Goal: Task Accomplishment & Management: Complete application form

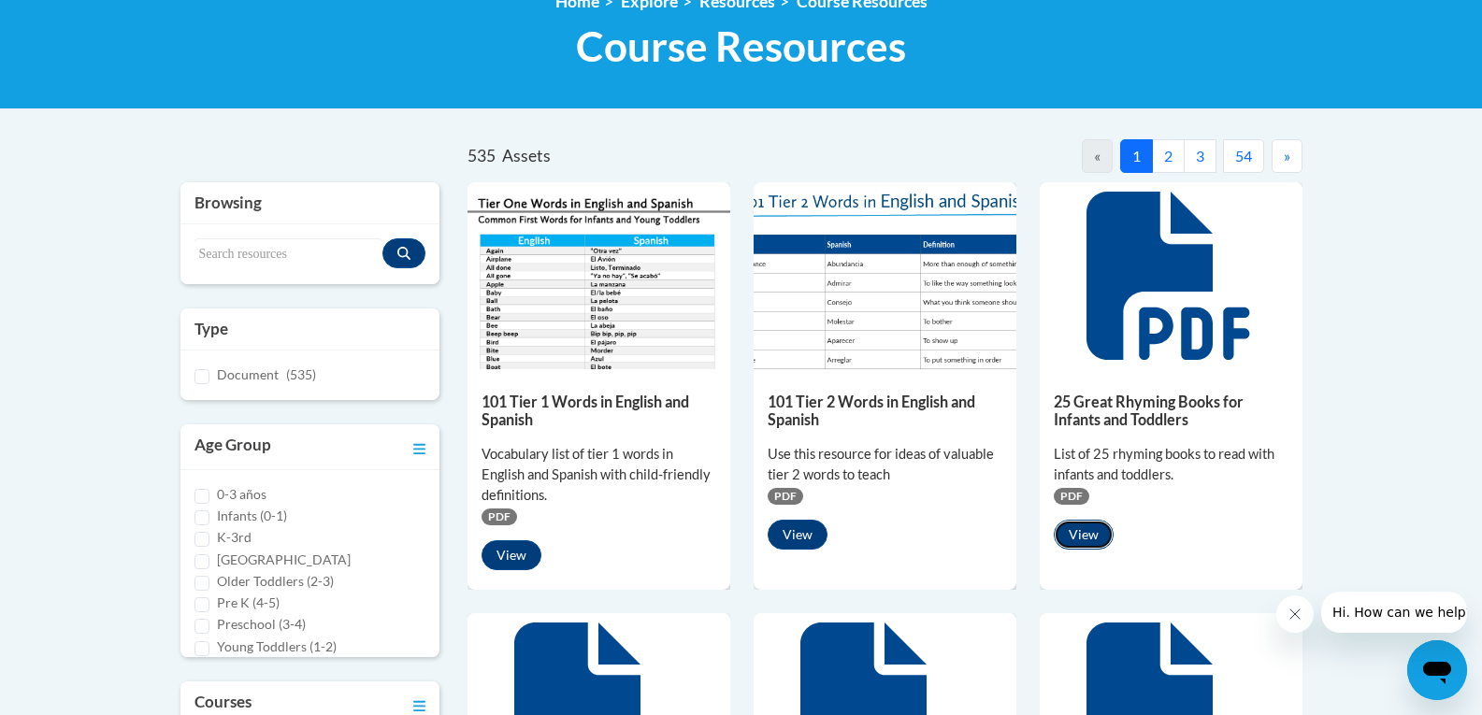
click at [1076, 536] on button "View" at bounding box center [1084, 535] width 60 height 30
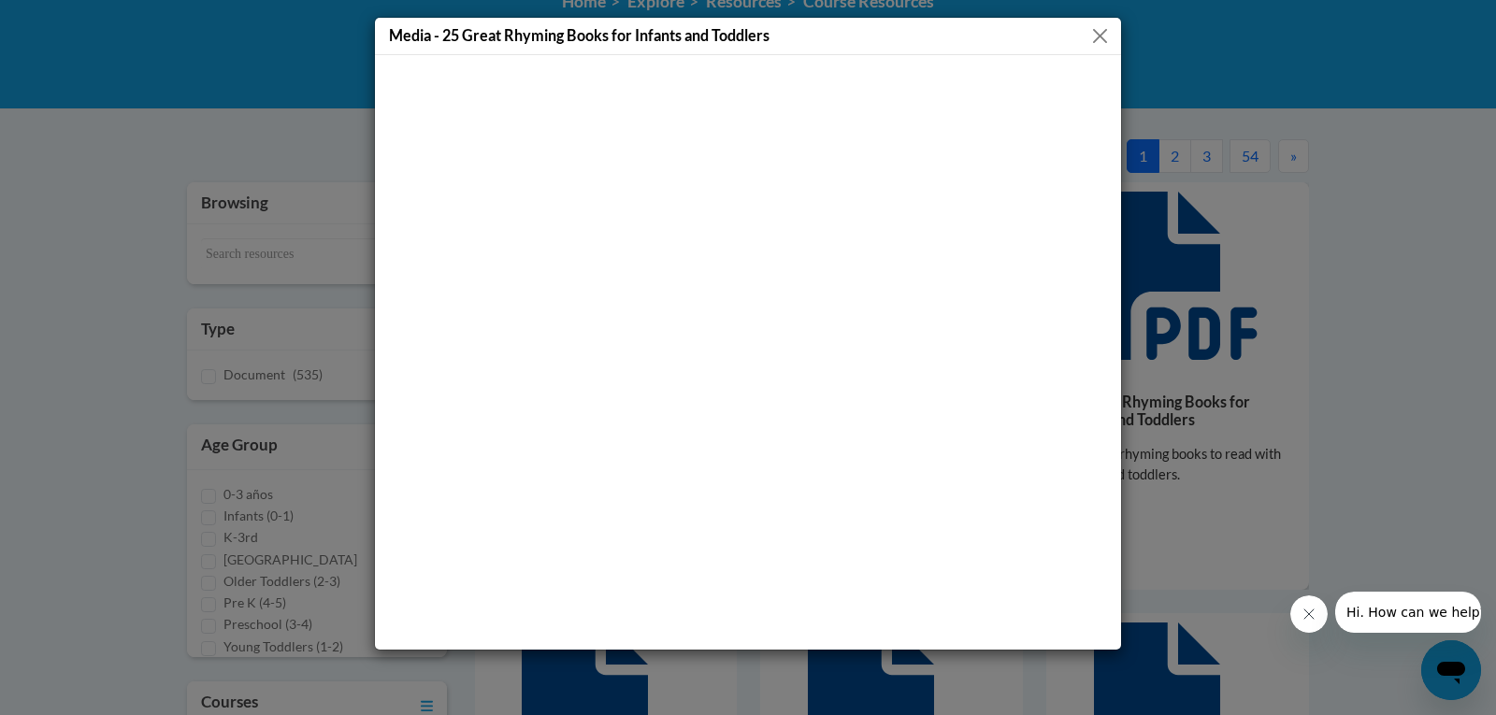
click at [1088, 33] on button "Close" at bounding box center [1099, 35] width 23 height 23
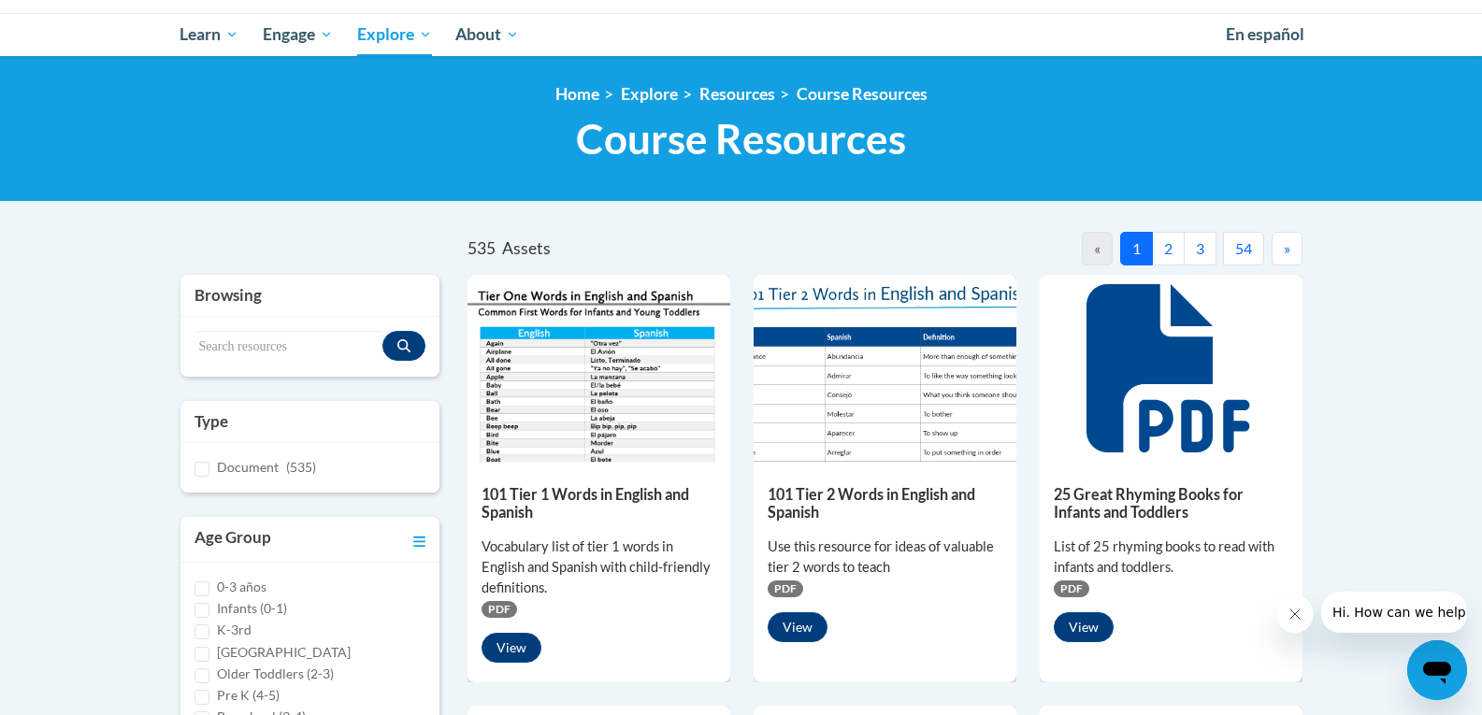
scroll to position [187, 0]
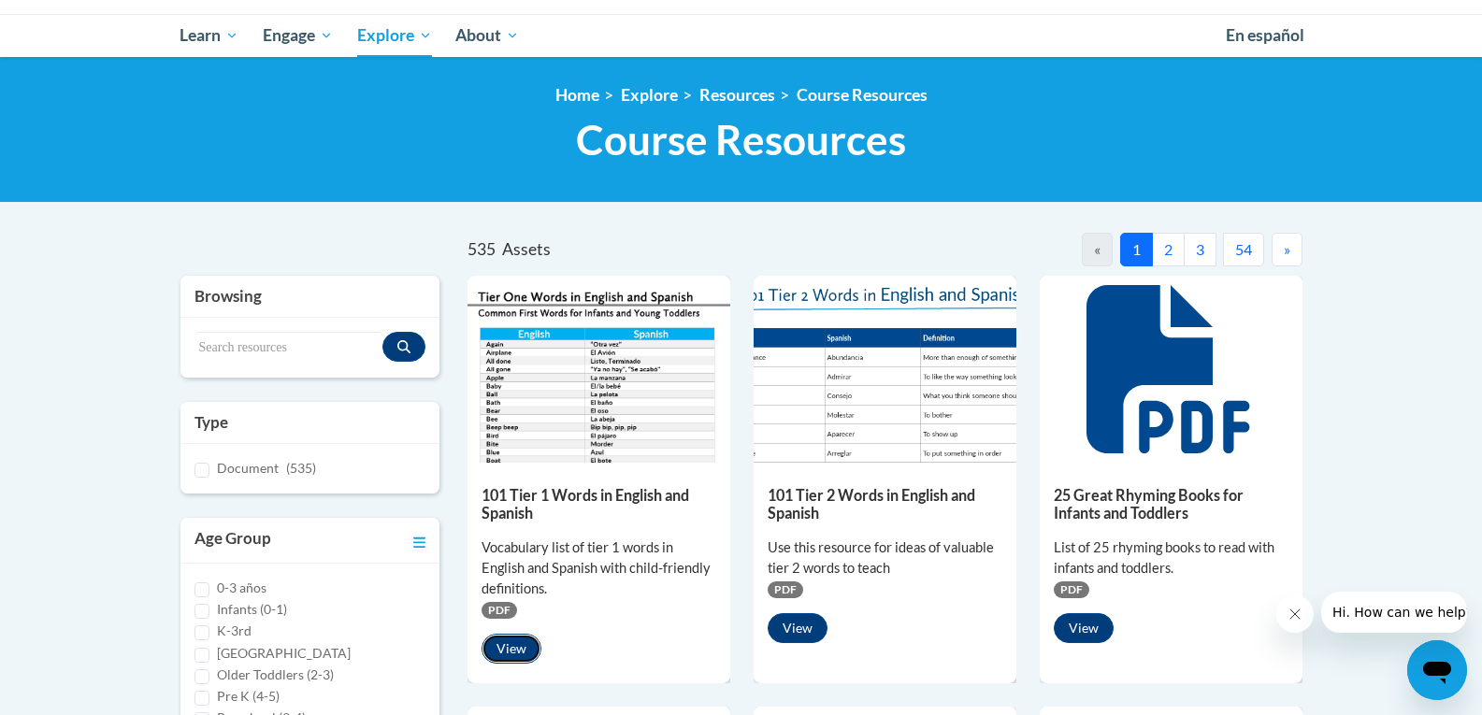
click at [511, 642] on button "View" at bounding box center [511, 649] width 60 height 30
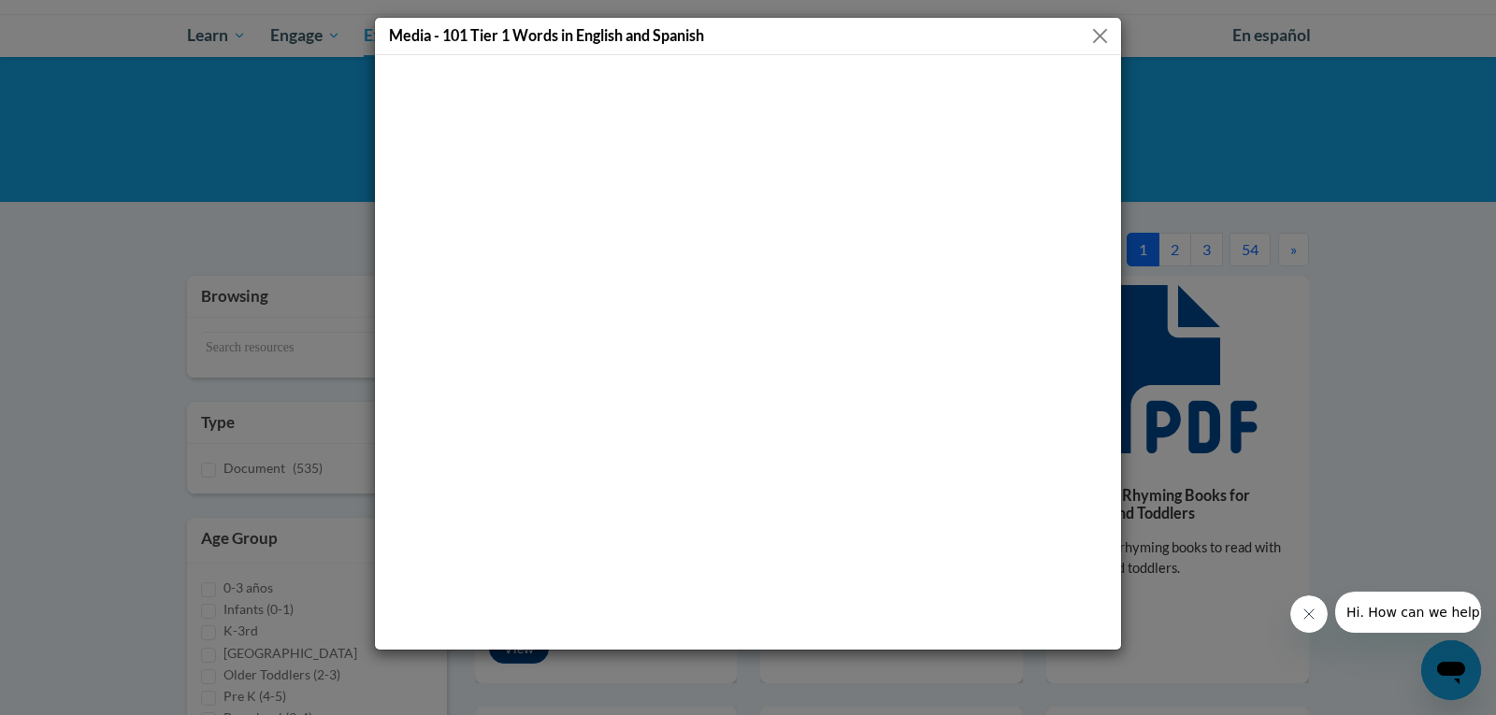
click at [1096, 37] on button "Close" at bounding box center [1099, 35] width 23 height 23
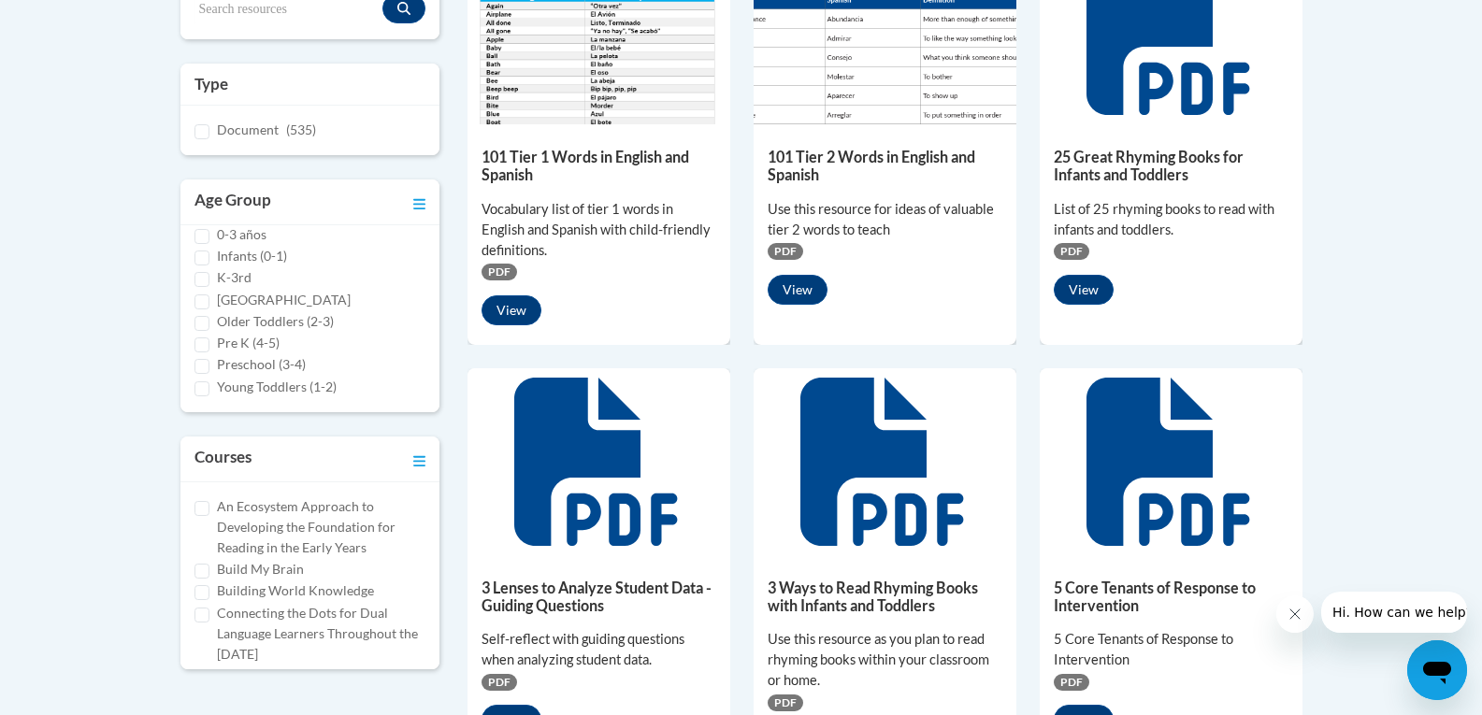
scroll to position [561, 0]
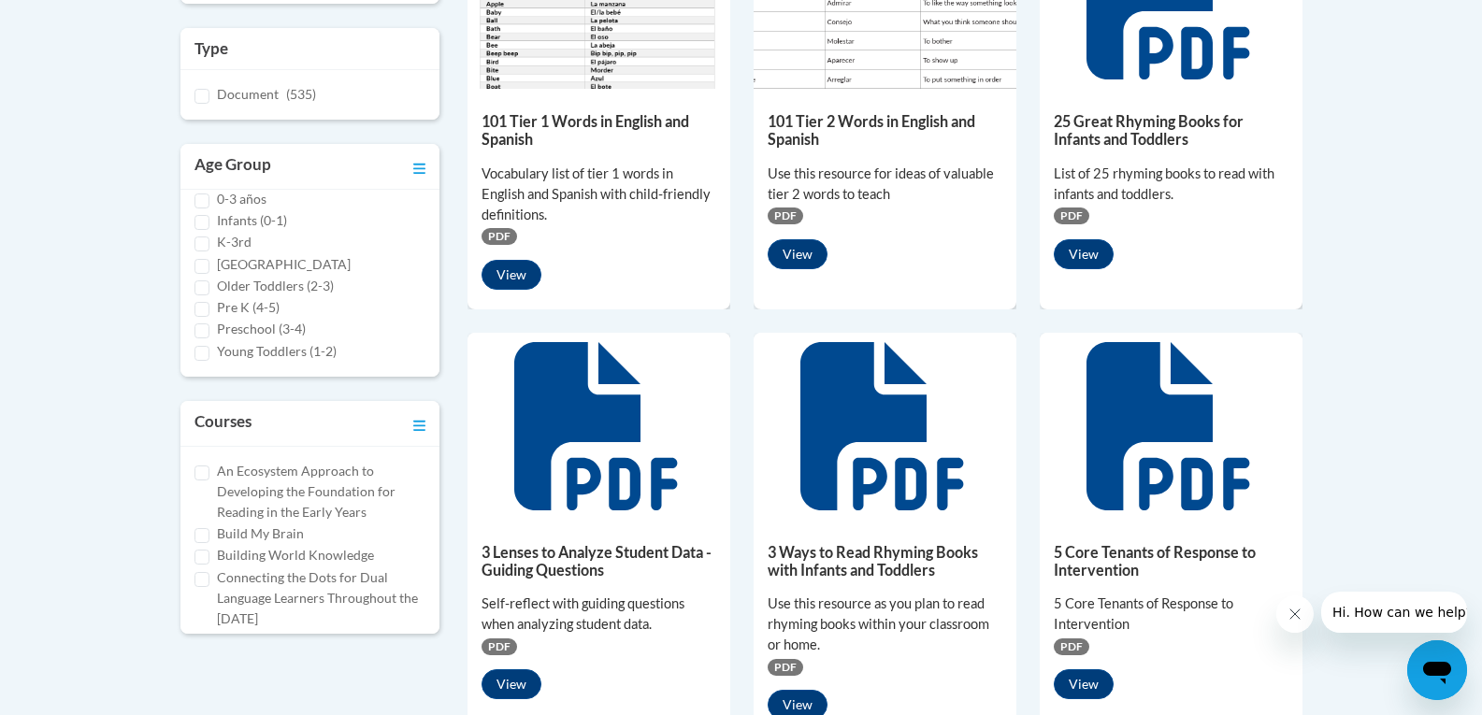
click at [289, 514] on label "An Ecosystem Approach to Developing the Foundation for Reading in the Early Yea…" at bounding box center [321, 492] width 209 height 62
click at [209, 481] on input "An Ecosystem Approach to Developing the Foundation for Reading in the Early Yea…" at bounding box center [201, 473] width 15 height 15
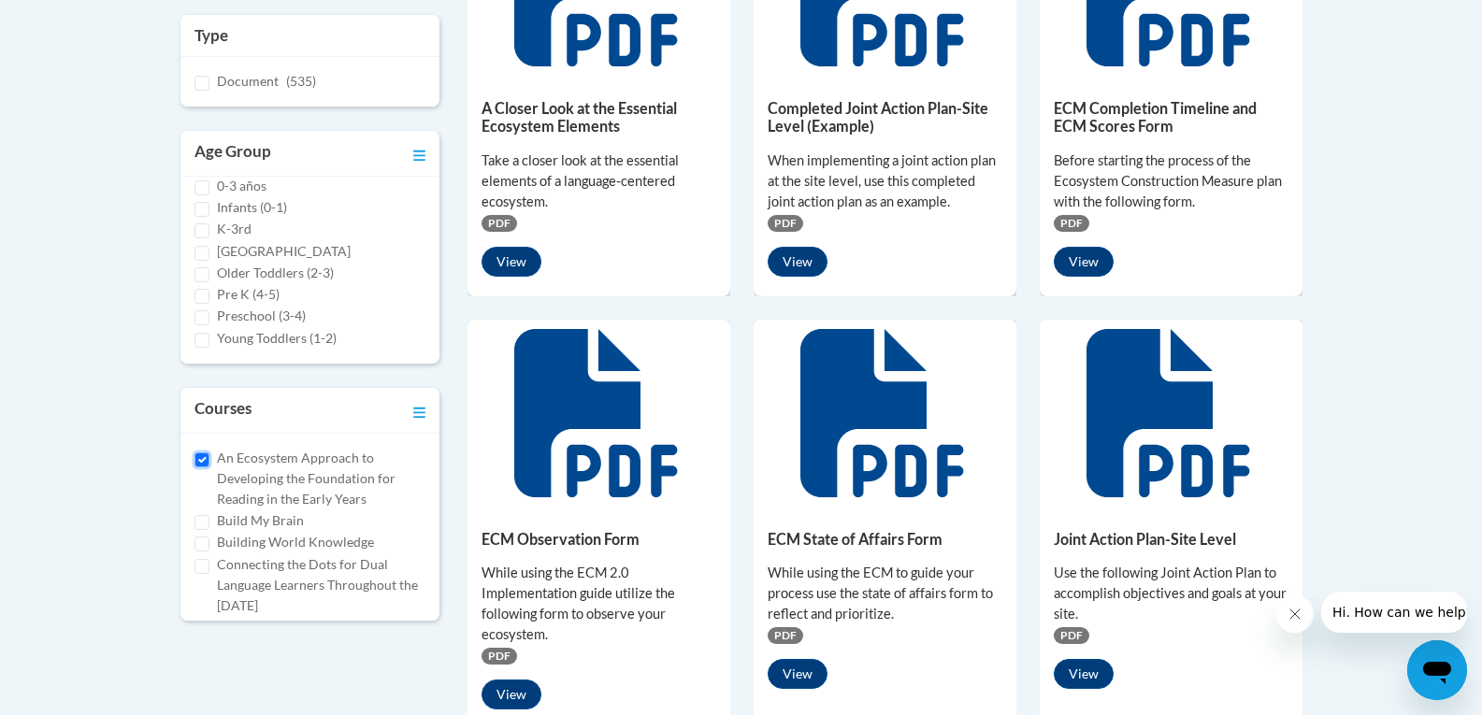
scroll to position [548, 0]
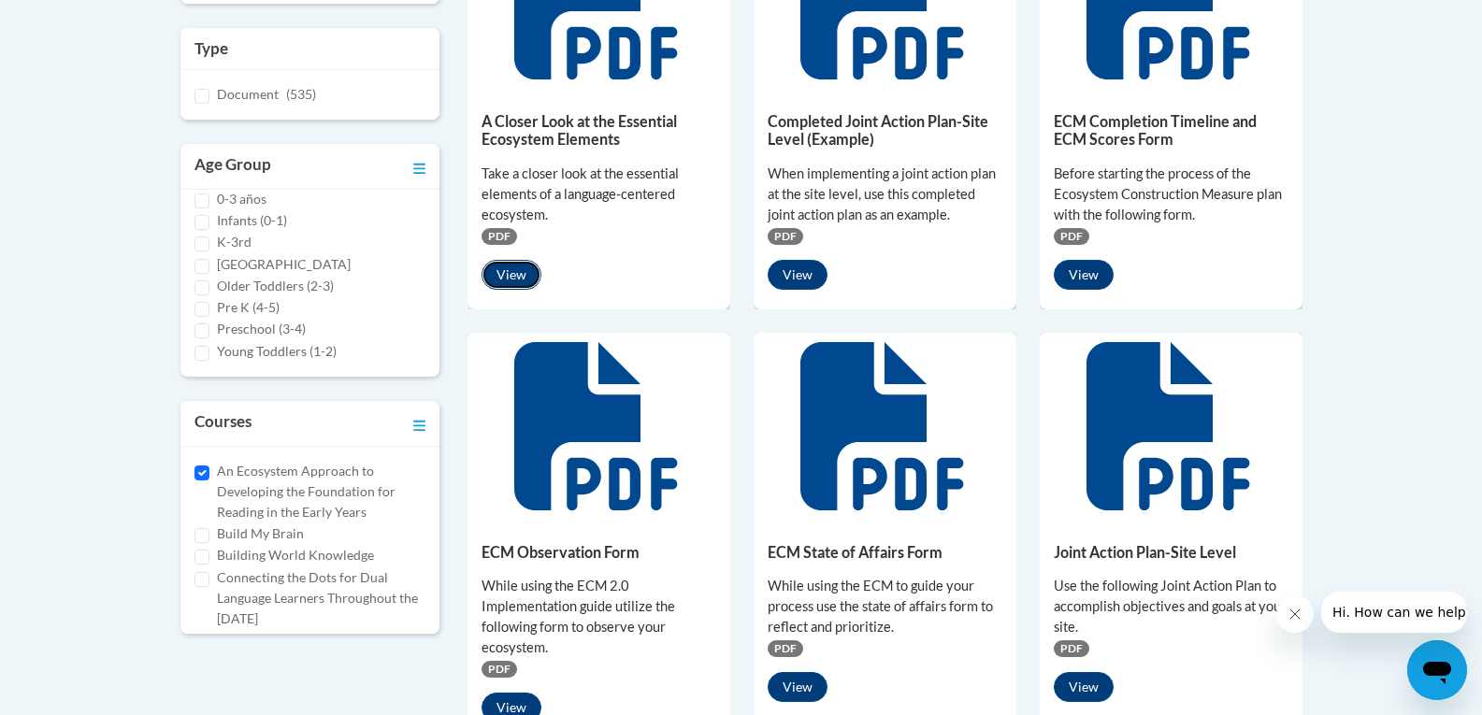
click at [508, 271] on button "View" at bounding box center [511, 275] width 60 height 30
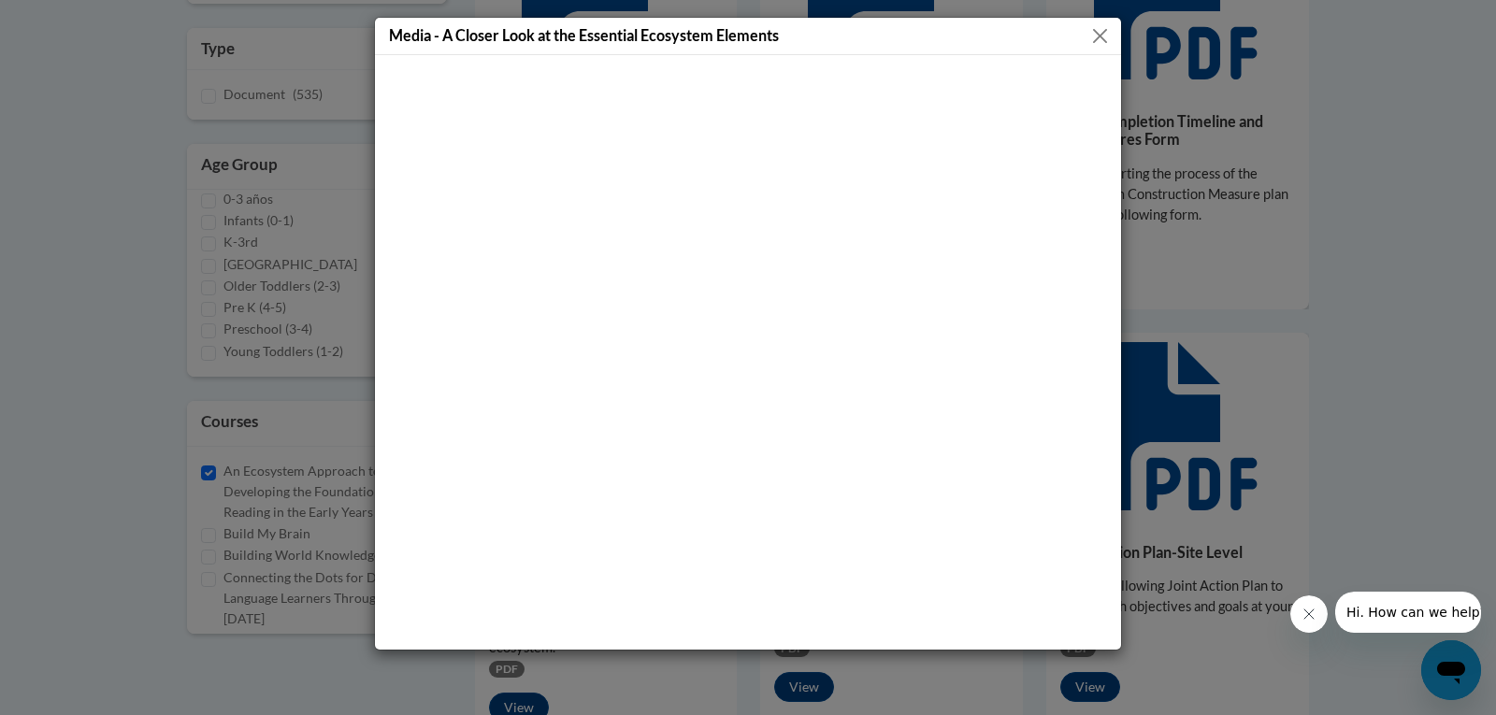
click at [1092, 36] on button "Close" at bounding box center [1099, 35] width 23 height 23
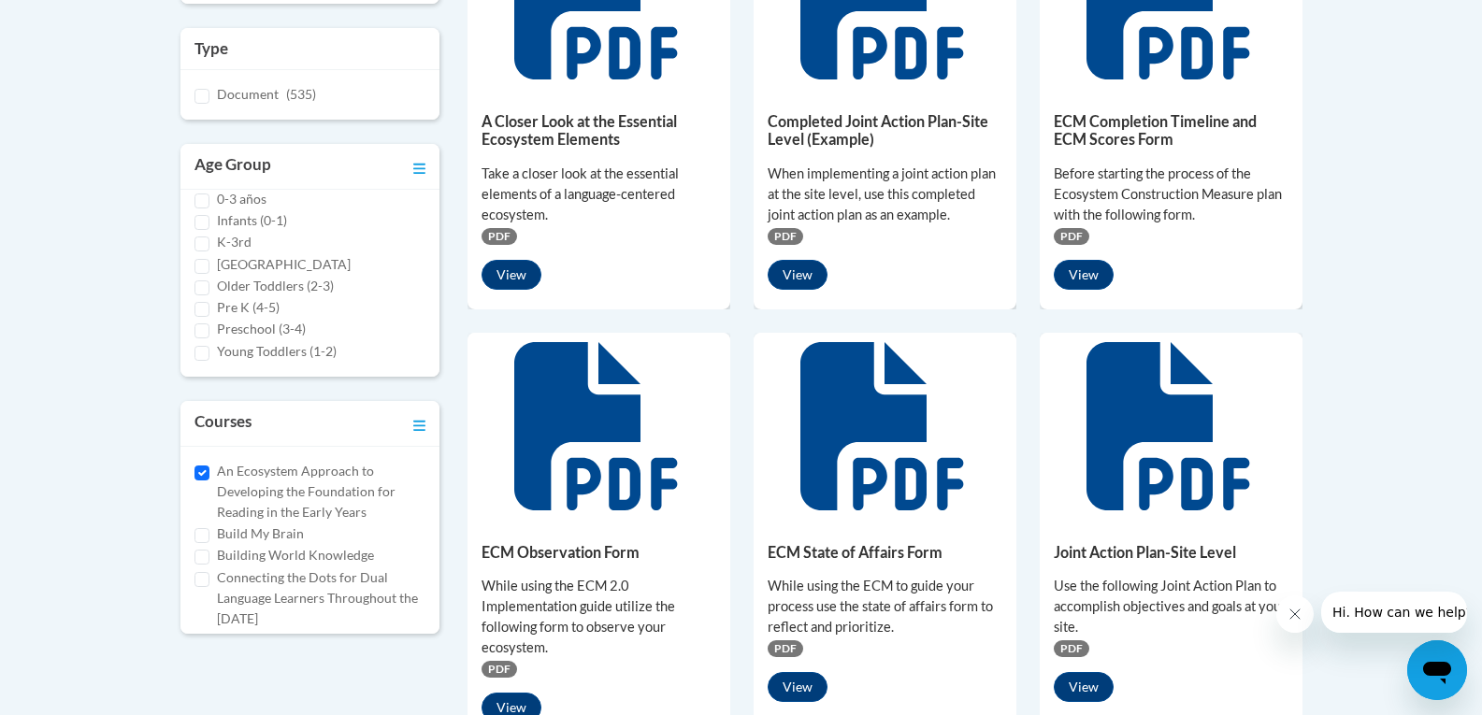
click at [501, 237] on span "PDF" at bounding box center [499, 236] width 36 height 17
click at [291, 518] on label "An Ecosystem Approach to Developing the Foundation for Reading in the Early Yea…" at bounding box center [321, 492] width 209 height 62
click at [209, 481] on input "An Ecosystem Approach to Developing the Foundation for Reading in the Early Yea…" at bounding box center [201, 473] width 15 height 15
checkbox input "false"
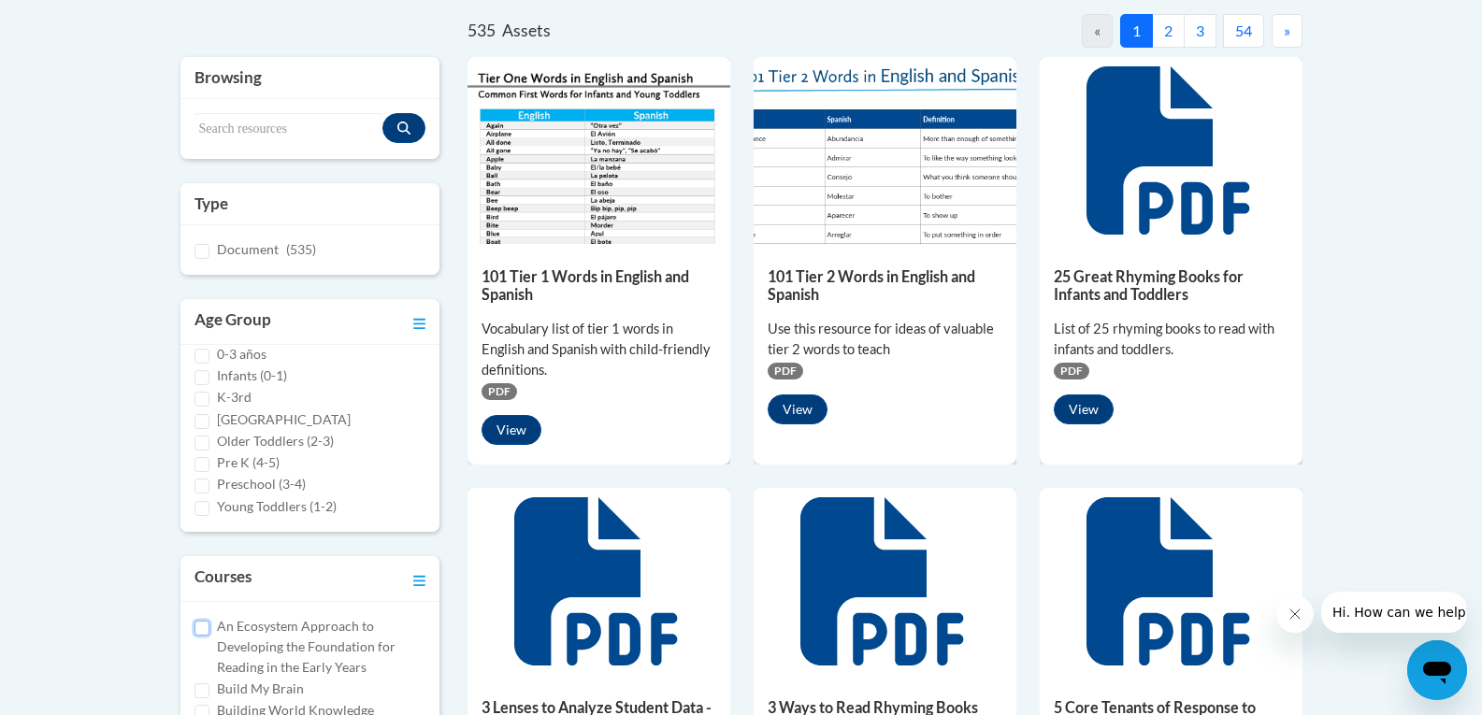
scroll to position [374, 0]
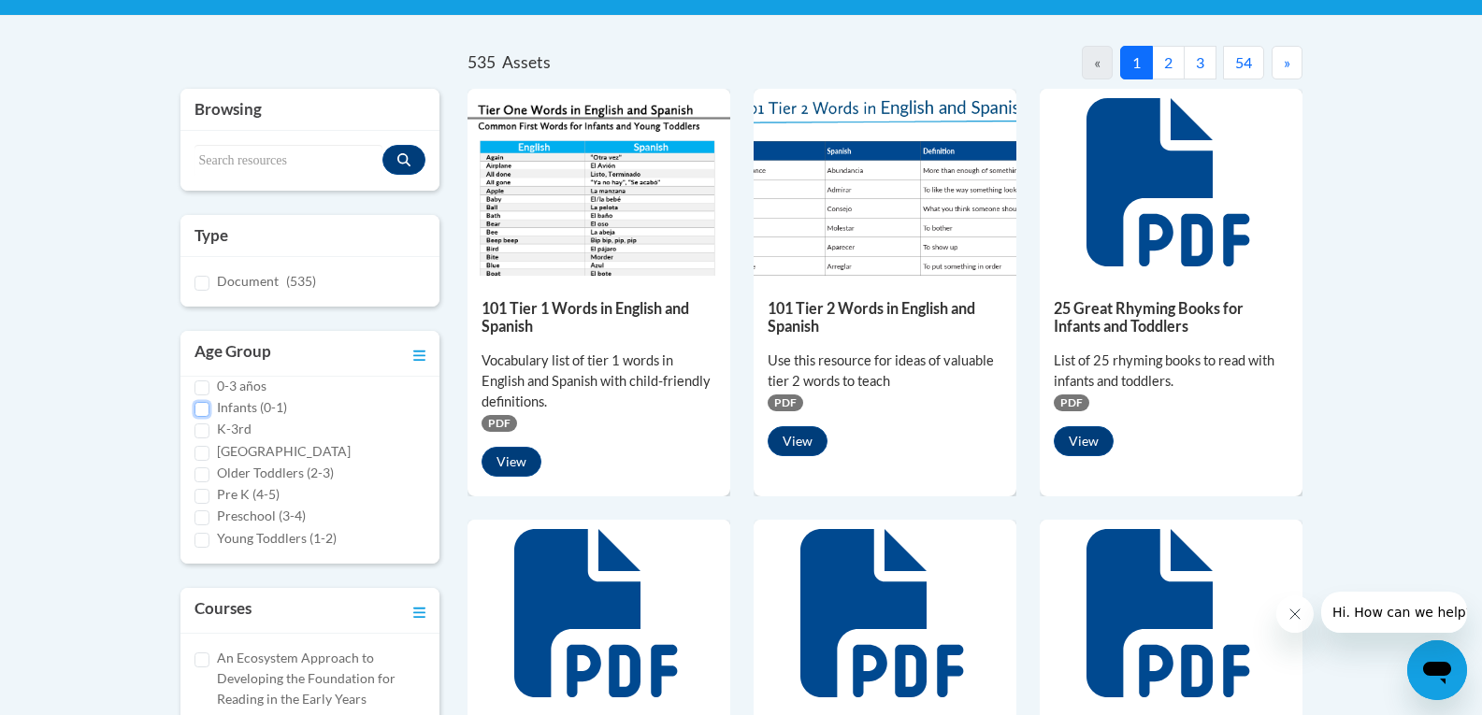
click at [201, 411] on input "Infants (0-1)" at bounding box center [201, 409] width 15 height 15
checkbox input "true"
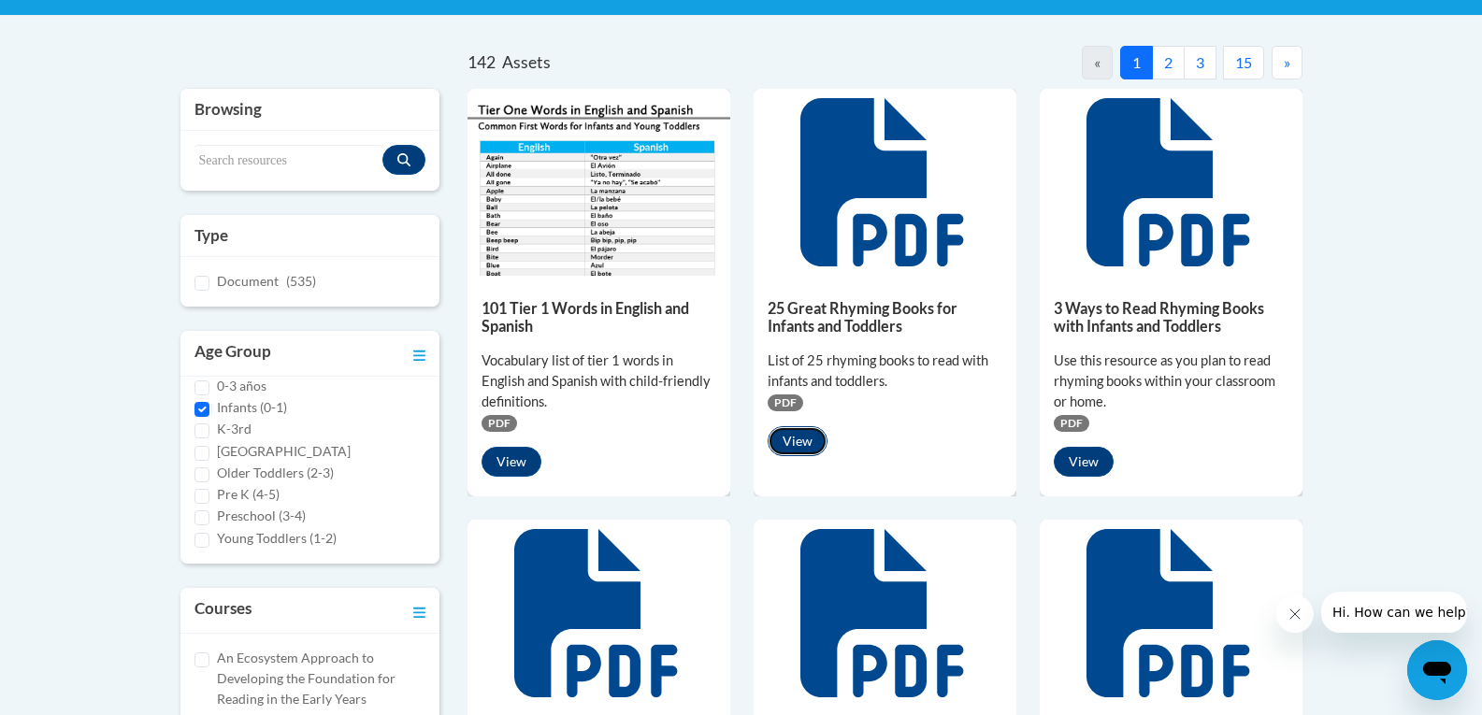
click at [797, 439] on button "View" at bounding box center [798, 441] width 60 height 30
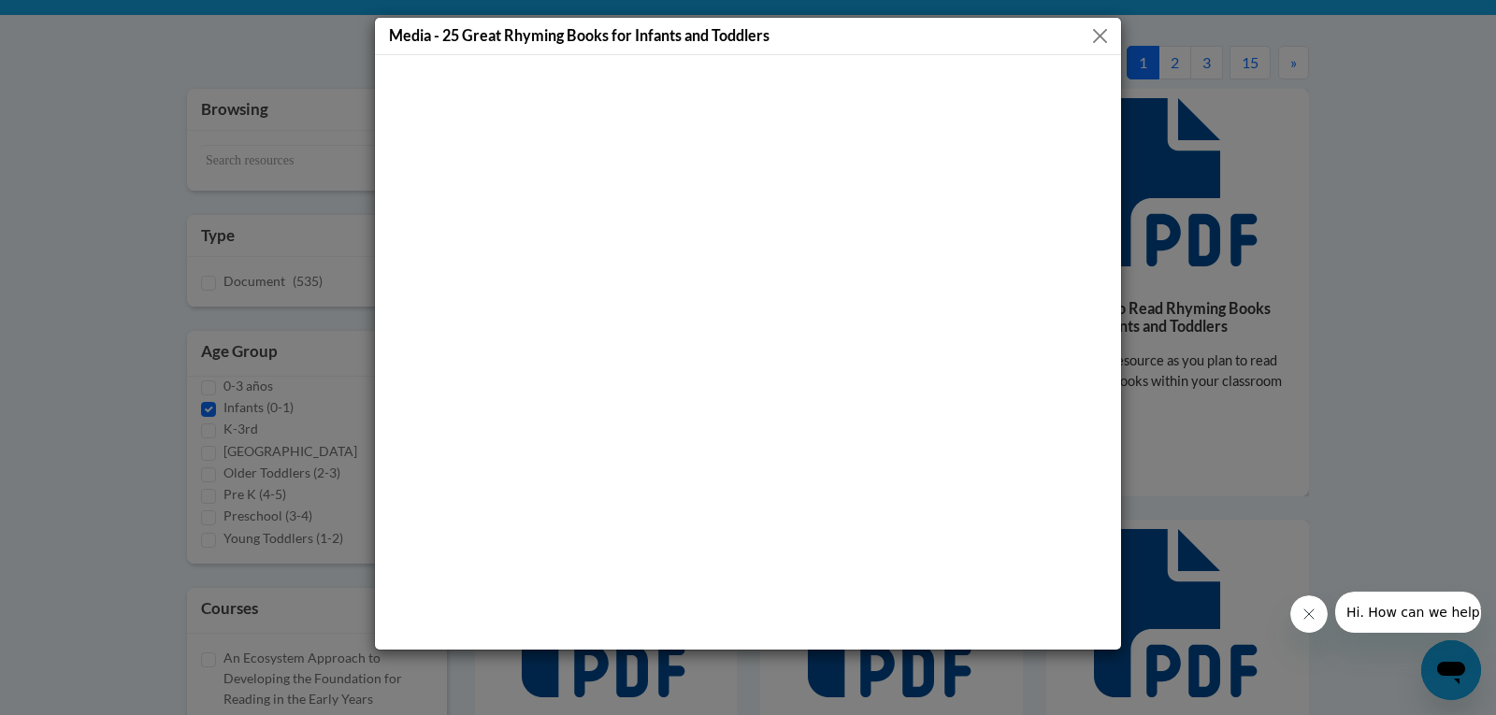
click at [1101, 36] on button "Close" at bounding box center [1099, 35] width 23 height 23
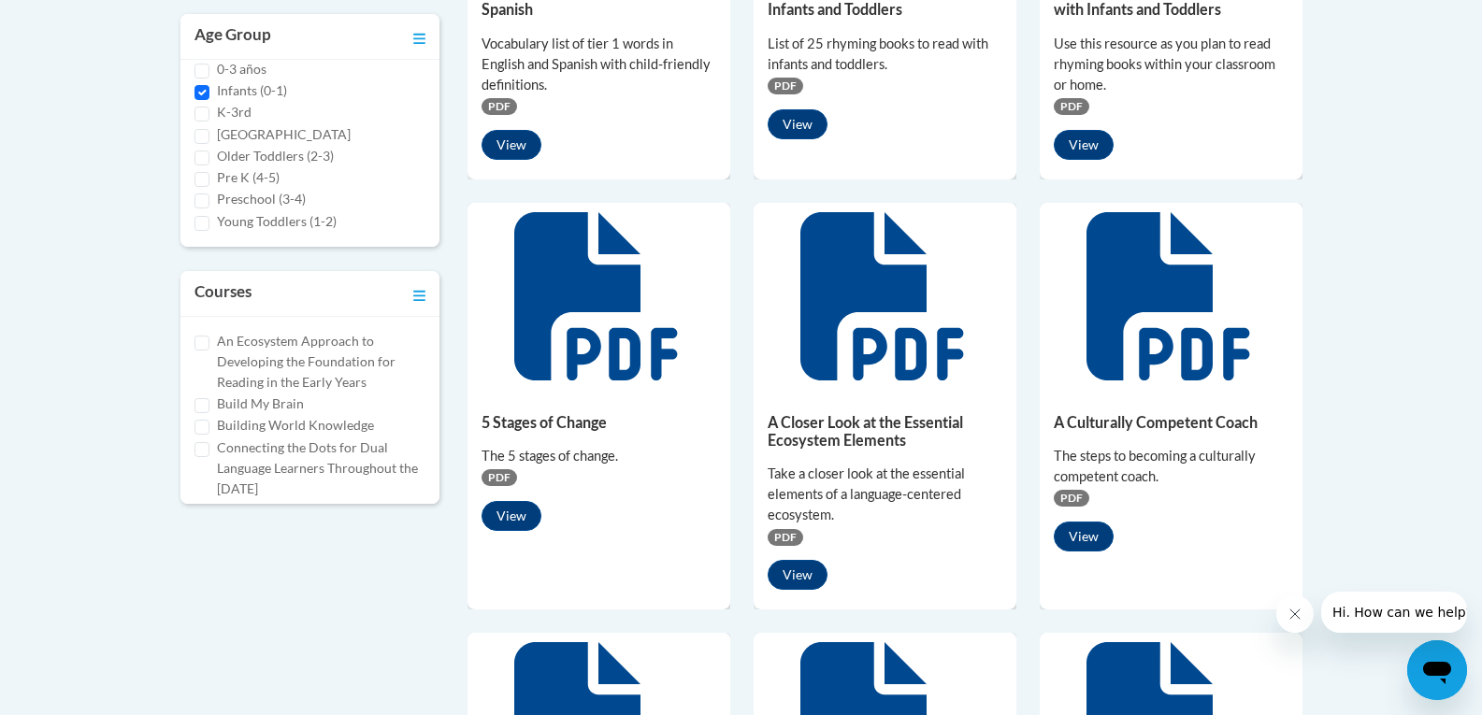
scroll to position [748, 0]
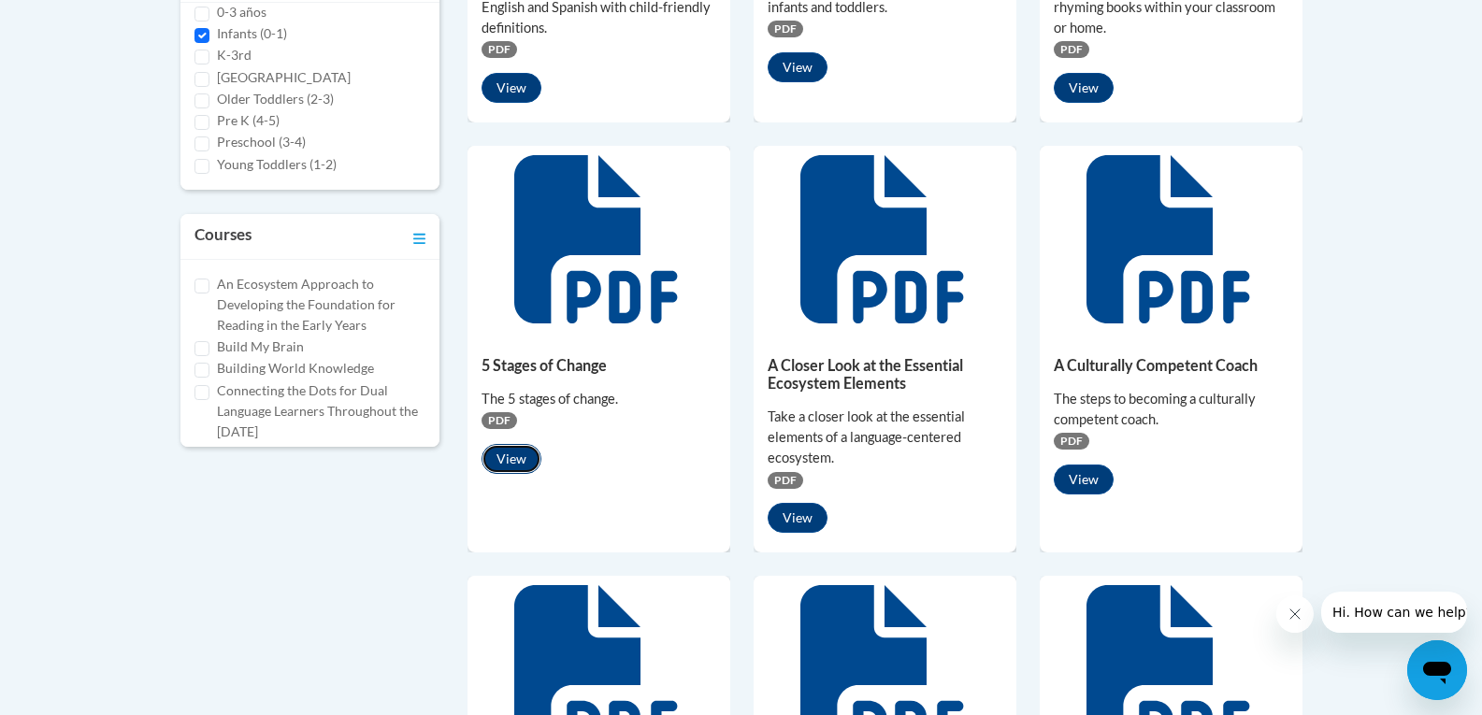
click at [513, 461] on button "View" at bounding box center [511, 459] width 60 height 30
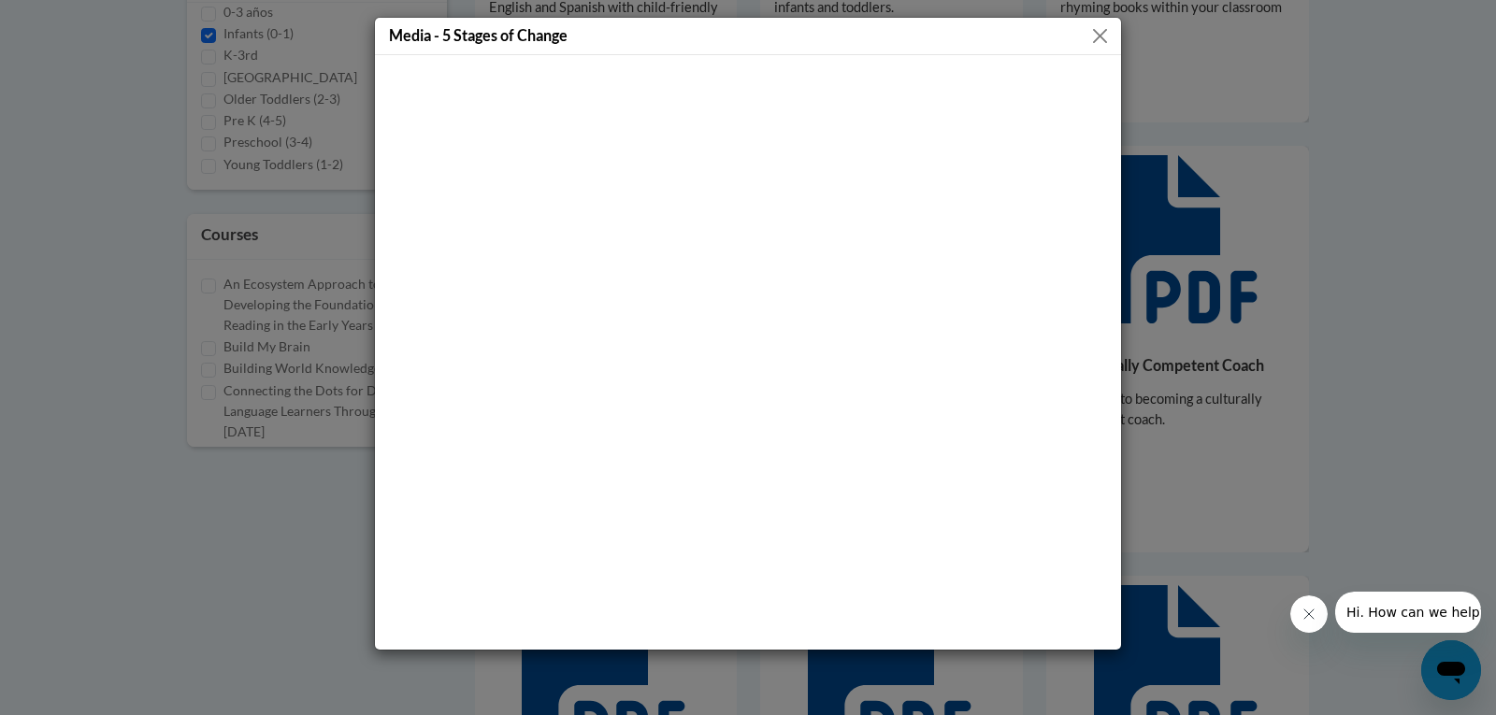
click at [1091, 34] on button "Close" at bounding box center [1099, 35] width 23 height 23
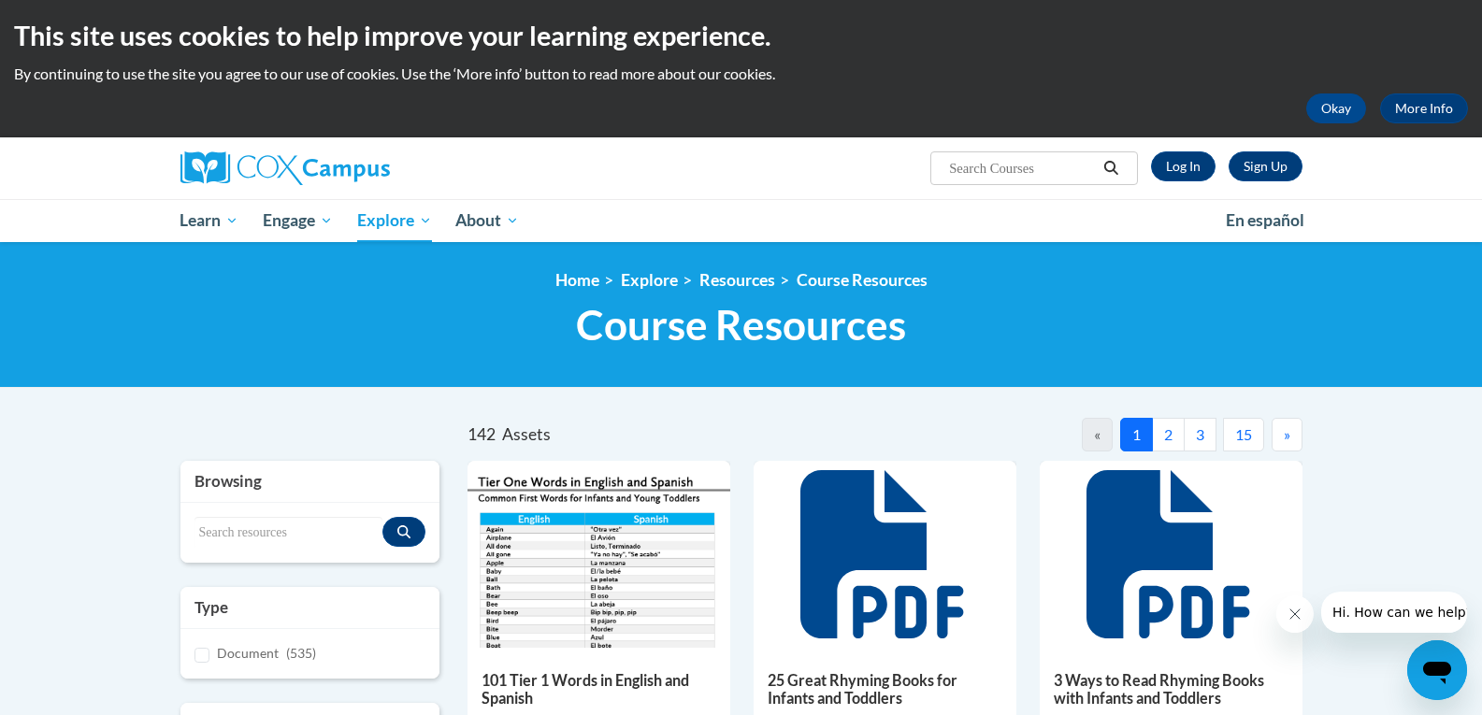
scroll to position [0, 0]
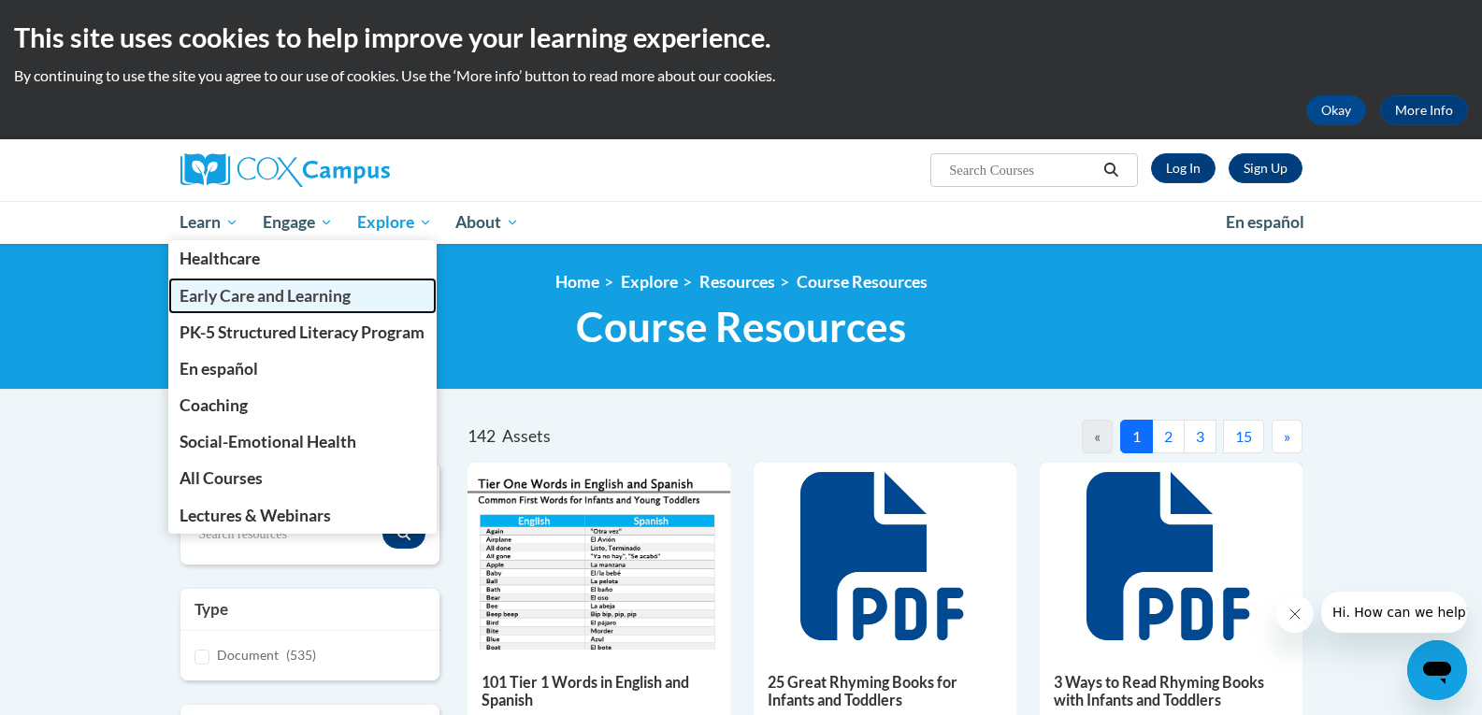
click at [205, 303] on span "Early Care and Learning" at bounding box center [265, 296] width 171 height 20
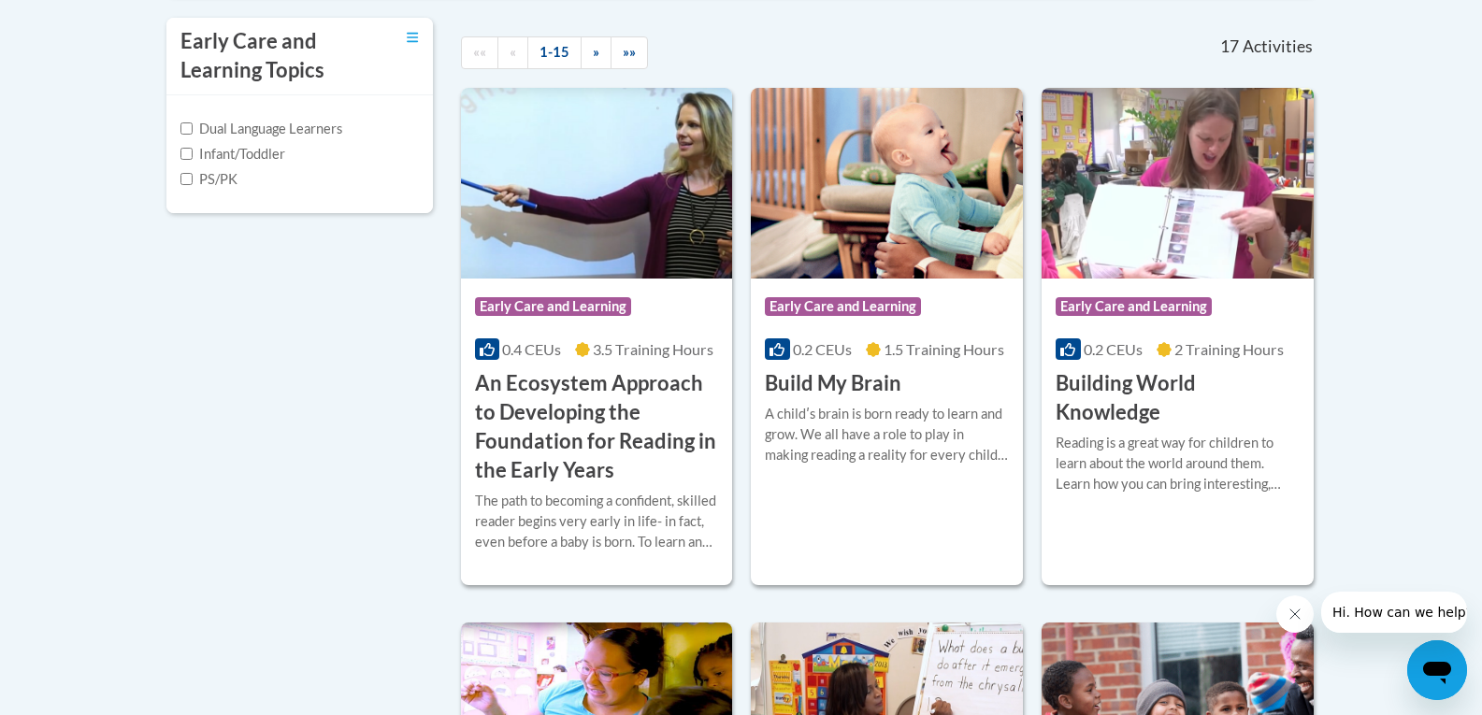
scroll to position [654, 0]
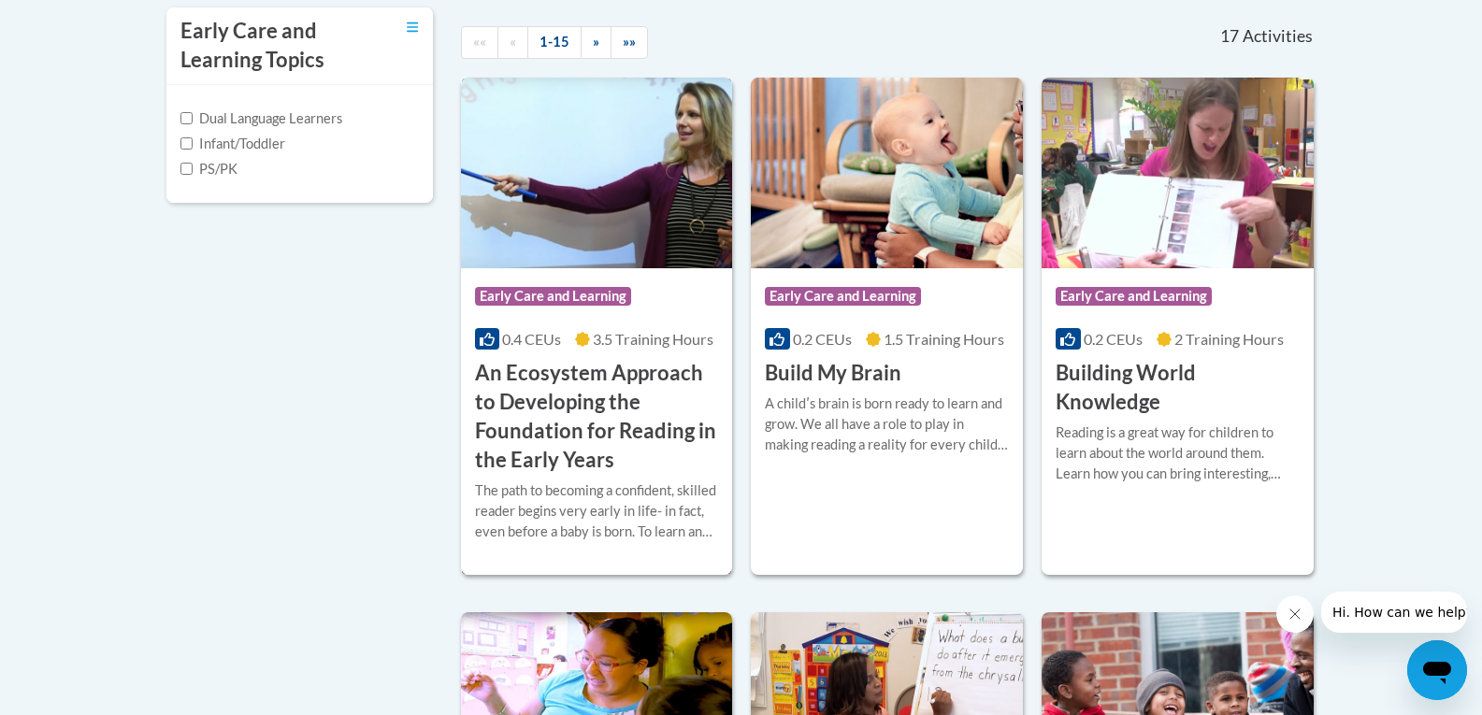
click at [554, 384] on h3 "An Ecosystem Approach to Developing the Foundation for Reading in the Early Yea…" at bounding box center [597, 416] width 244 height 115
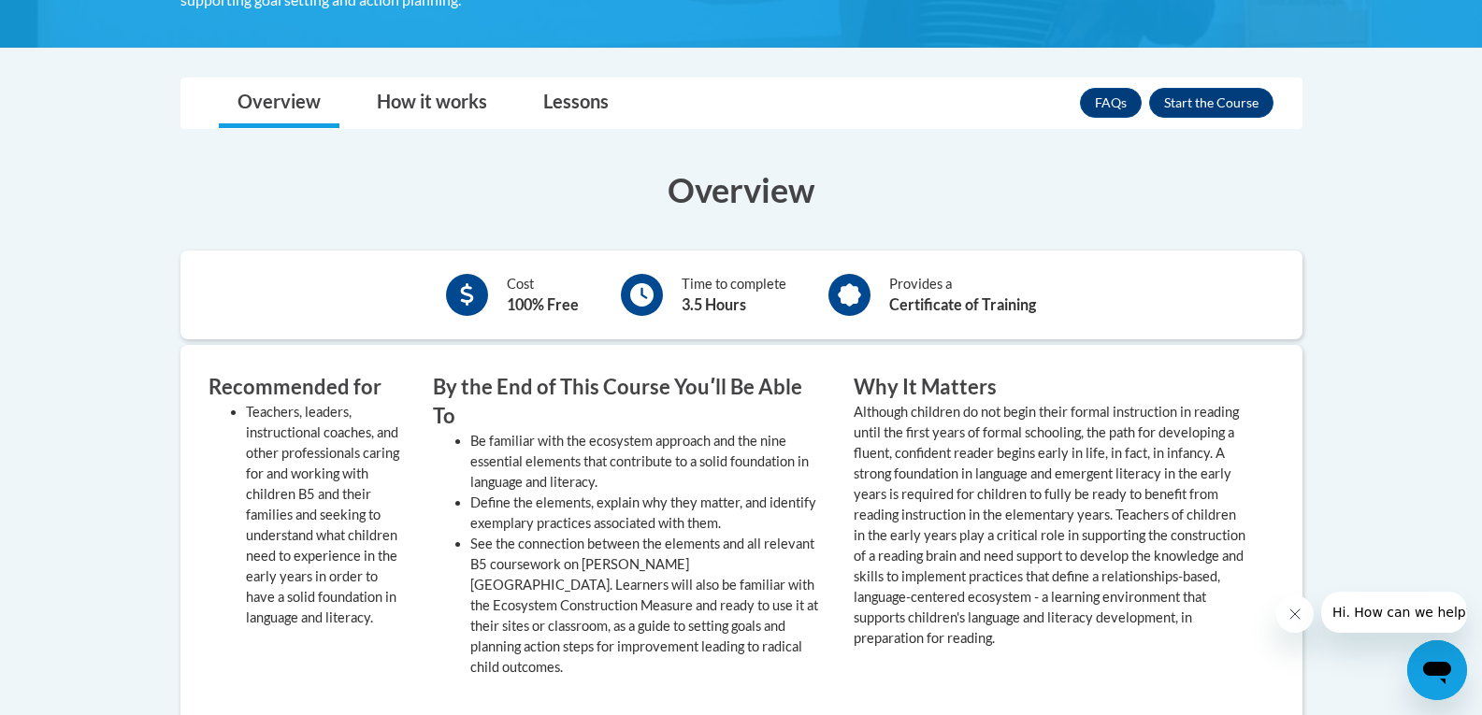
scroll to position [559, 0]
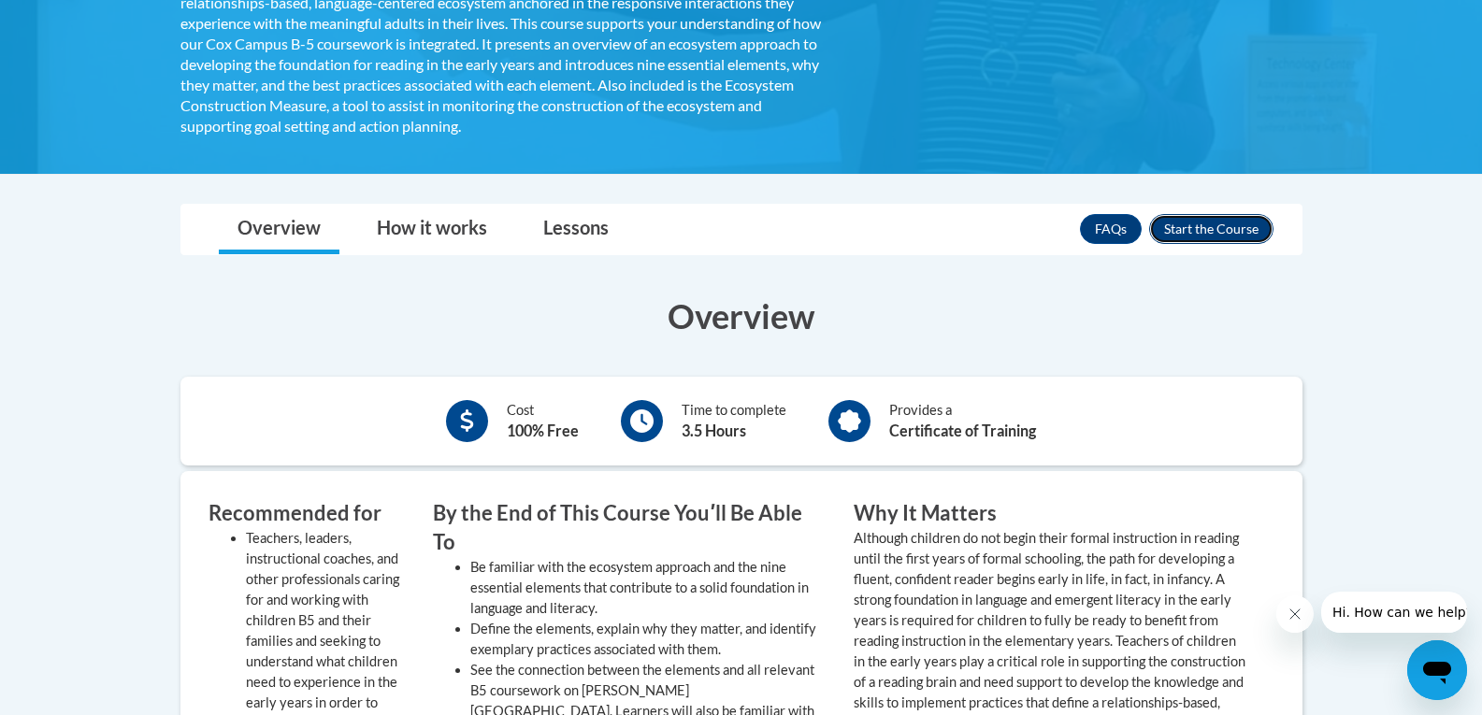
click at [1231, 227] on button "Enroll" at bounding box center [1211, 229] width 124 height 30
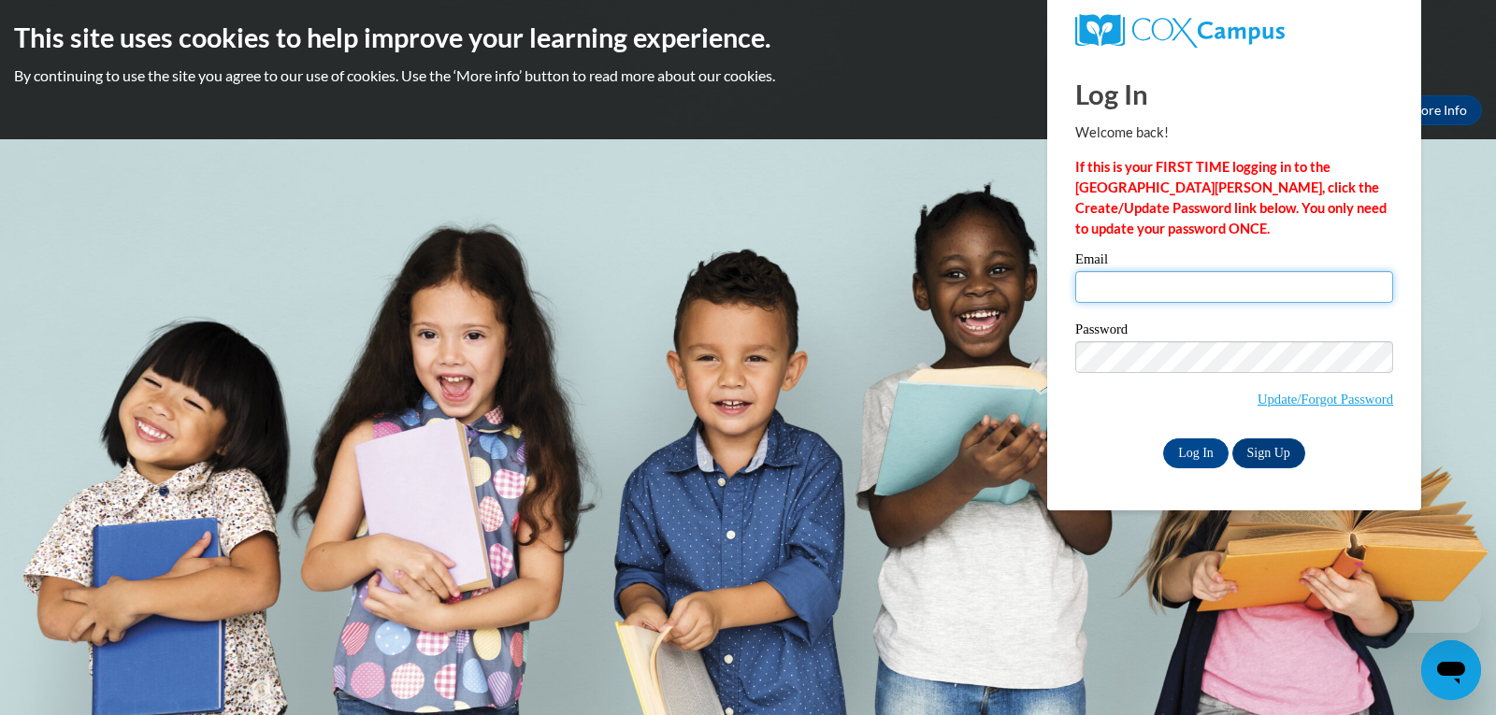
click at [1147, 281] on input "Email" at bounding box center [1234, 287] width 318 height 32
type input "legacyet.edu@gmail.com"
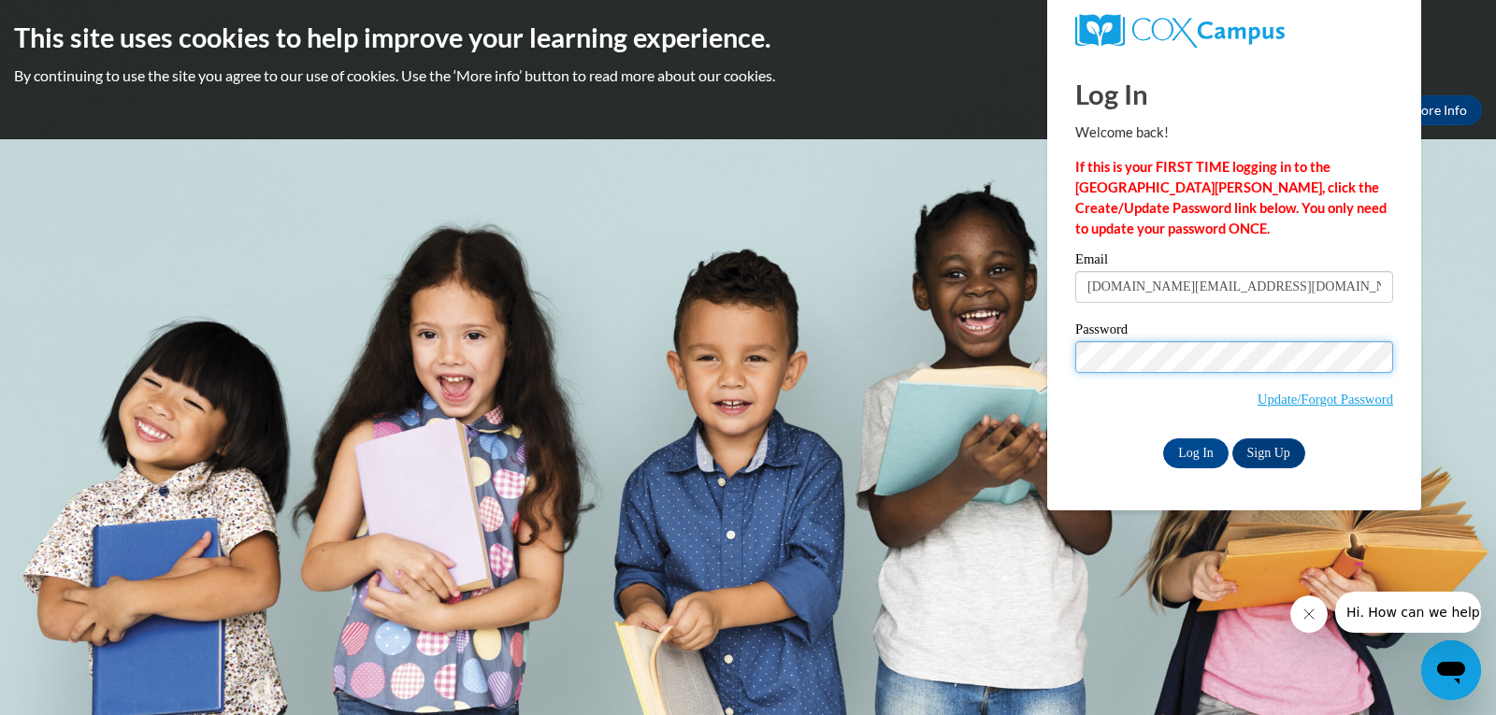
click at [1163, 438] on input "Log In" at bounding box center [1195, 453] width 65 height 30
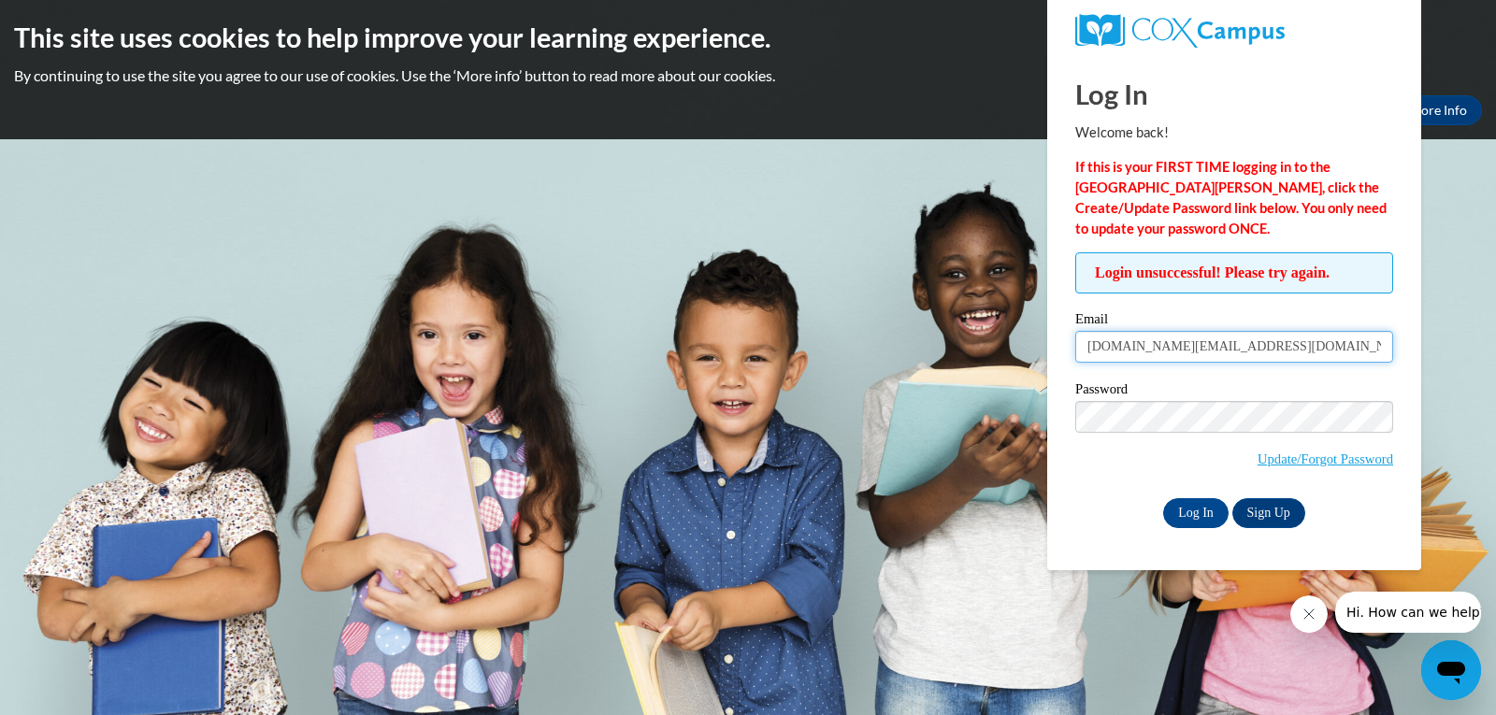
click at [1271, 347] on input "[DOMAIN_NAME][EMAIL_ADDRESS][DOMAIN_NAME]" at bounding box center [1234, 347] width 318 height 32
drag, startPoint x: 1269, startPoint y: 347, endPoint x: 1054, endPoint y: 355, distance: 215.2
click at [1054, 355] on div "Log In Welcome back! If this is your FIRST TIME logging in to the NEW Cox Campu…" at bounding box center [1234, 313] width 402 height 514
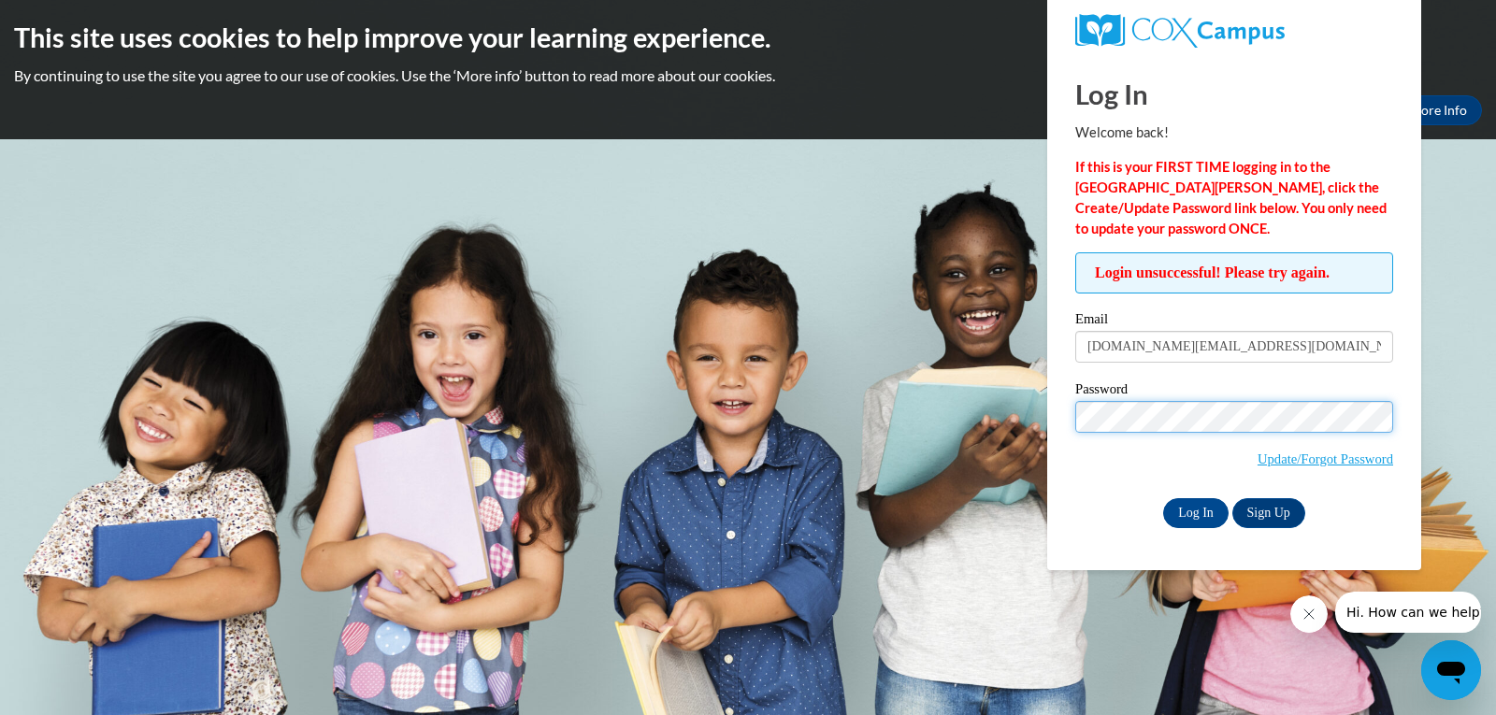
click at [1163, 498] on input "Log In" at bounding box center [1195, 513] width 65 height 30
click at [1266, 512] on link "Sign Up" at bounding box center [1268, 513] width 73 height 30
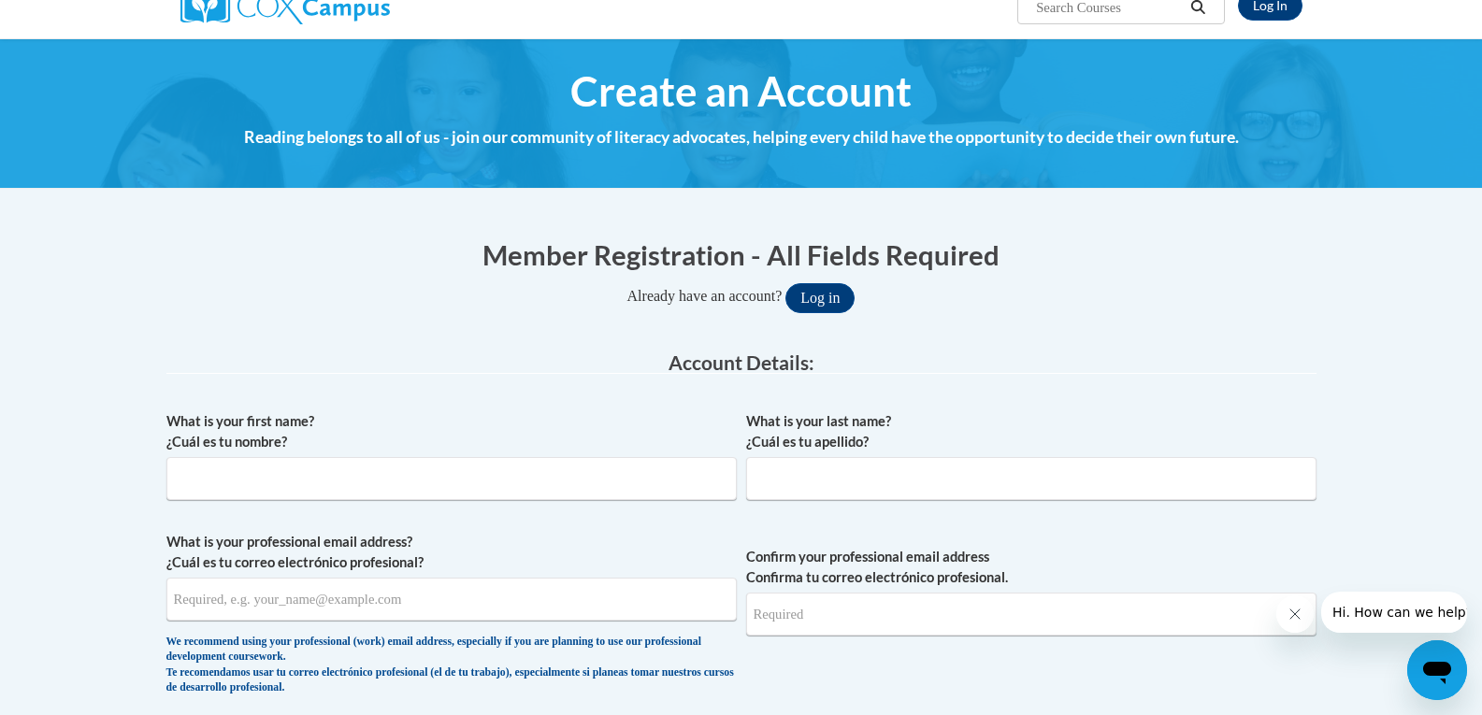
scroll to position [280, 0]
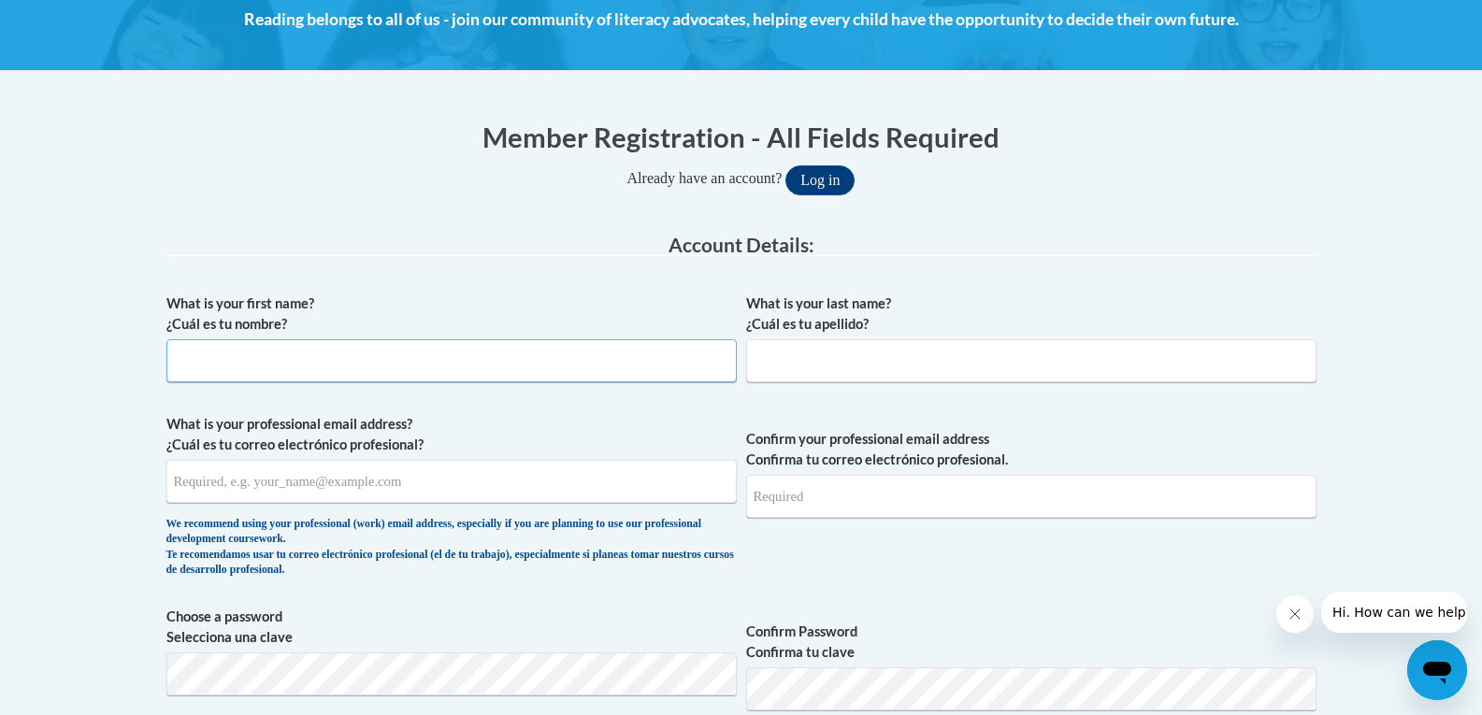
click at [275, 363] on input "What is your first name? ¿Cuál es tu nombre?" at bounding box center [451, 360] width 570 height 43
type input "[PERSON_NAME]"
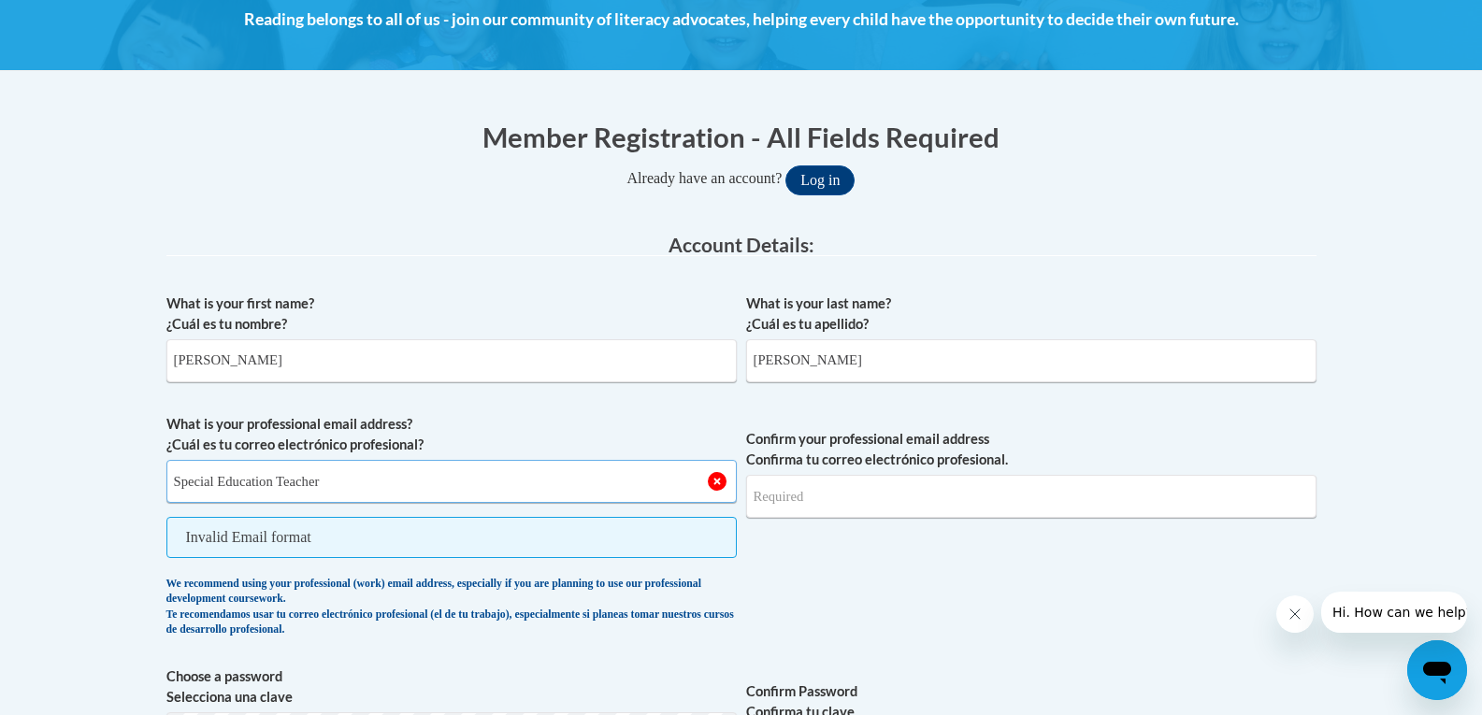
type input "Special Education Teacher"
type input "[DOMAIN_NAME][EMAIL_ADDRESS][DOMAIN_NAME]"
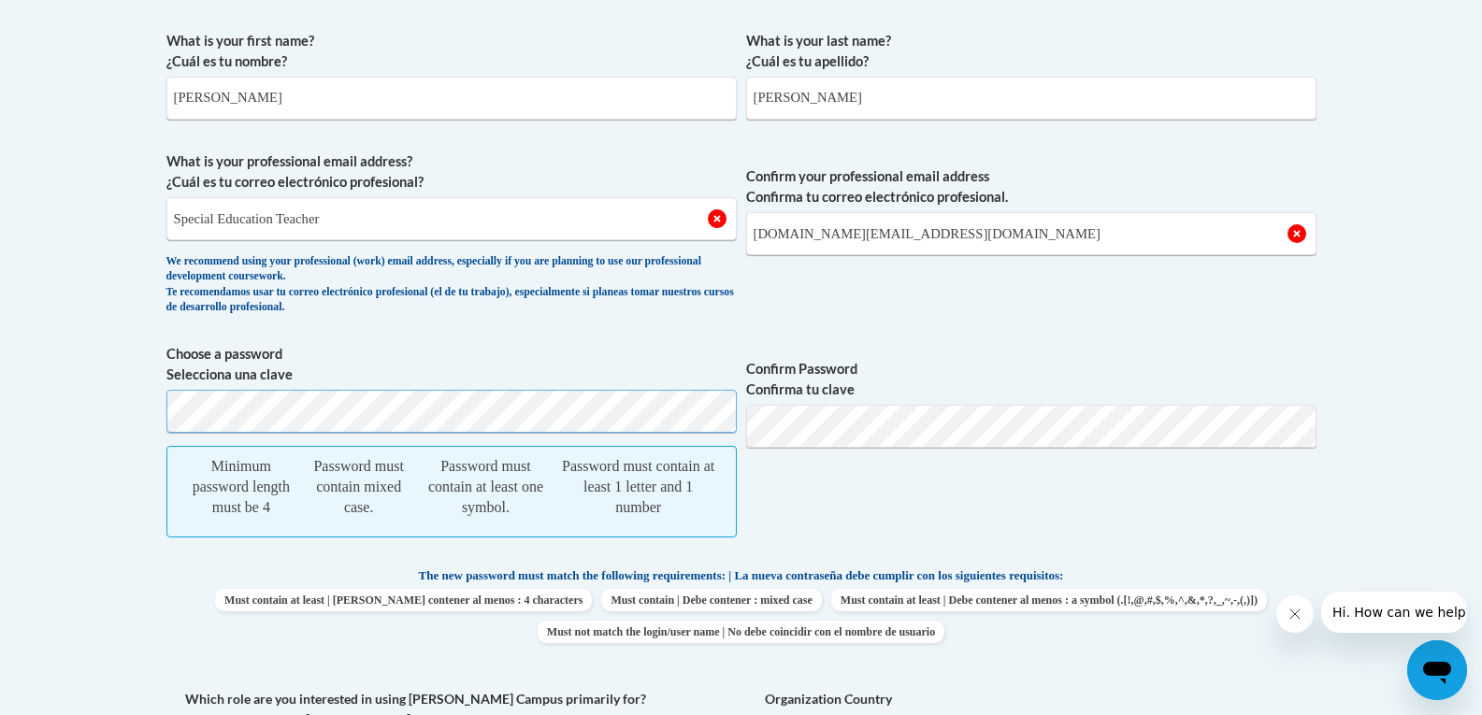
scroll to position [601, 0]
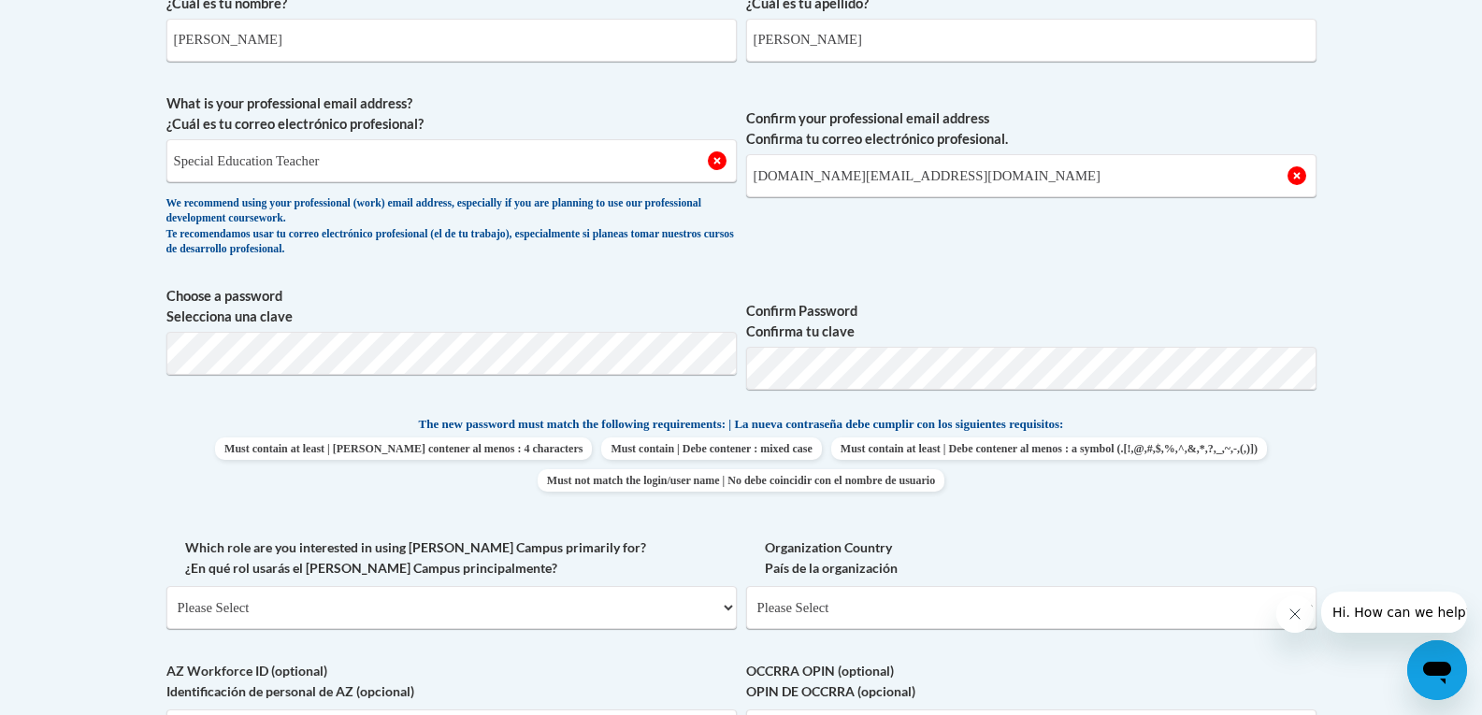
click at [1354, 438] on body "This site uses cookies to help improve your learning experience. By continuing …" at bounding box center [741, 540] width 1482 height 2282
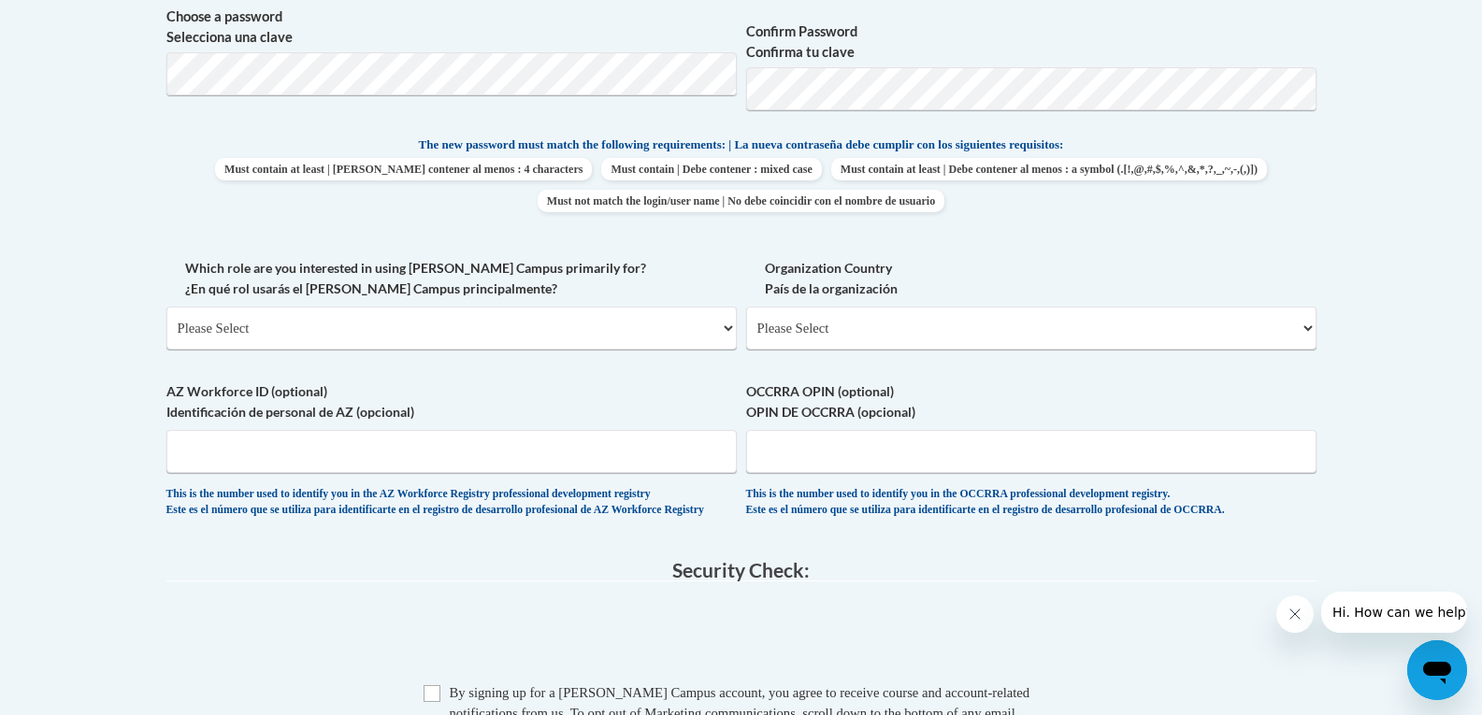
scroll to position [882, 0]
click at [369, 323] on select "Please Select College/University | Colegio/Universidad Community/Nonprofit Part…" at bounding box center [451, 327] width 570 height 43
select select "fbf2d438-af2f-41f8-98f1-81c410e29de3"
click at [166, 306] on select "Please Select College/University | Colegio/Universidad Community/Nonprofit Part…" at bounding box center [451, 327] width 570 height 43
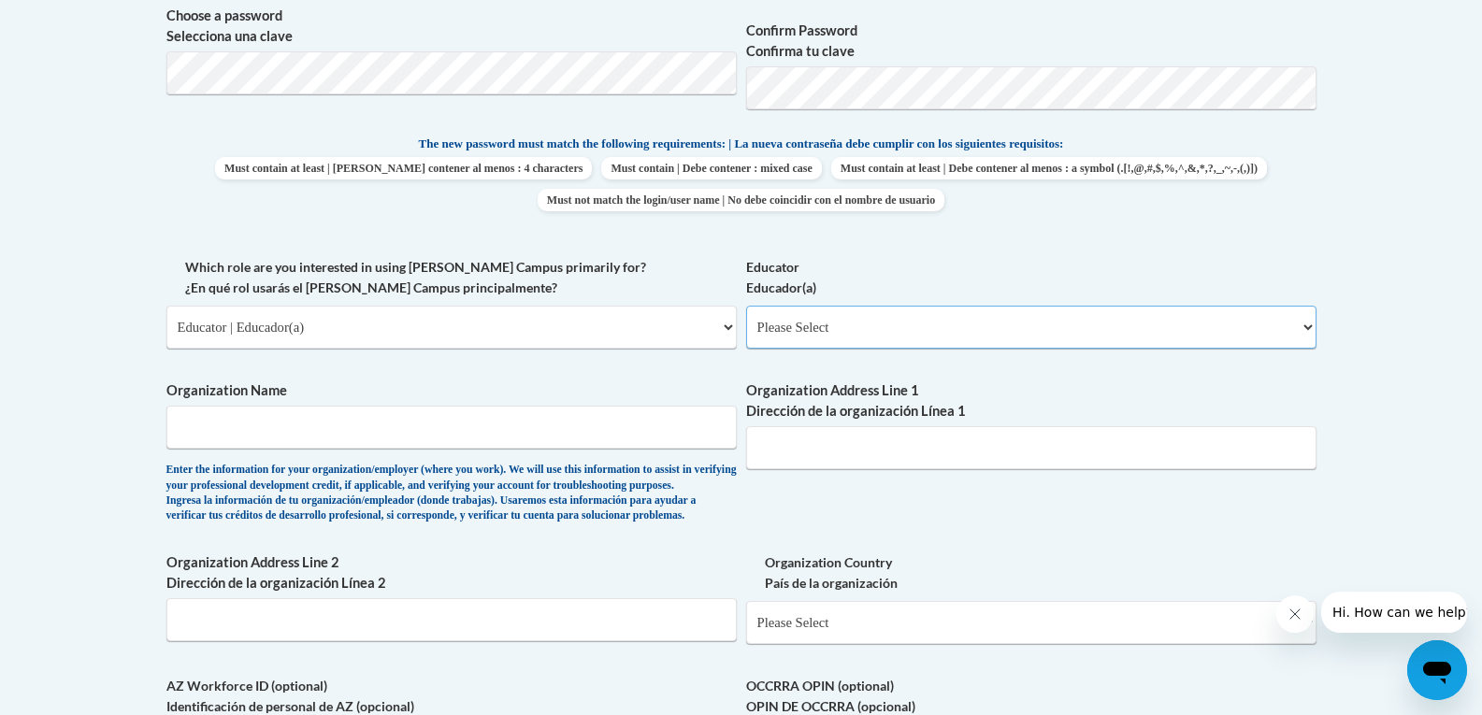
click at [948, 327] on select "Please Select Early Learning/Daycare Teacher/Family Home Care Provider | Maestr…" at bounding box center [1031, 327] width 570 height 43
select select "8e40623d-54d0-45cd-9f92-5df65cd3f8cf"
click at [746, 306] on select "Please Select Early Learning/Daycare Teacher/Family Home Care Provider | Maestr…" at bounding box center [1031, 327] width 570 height 43
click at [323, 429] on input "Organization Name" at bounding box center [451, 427] width 570 height 43
type input "Legacy Education Traning Company"
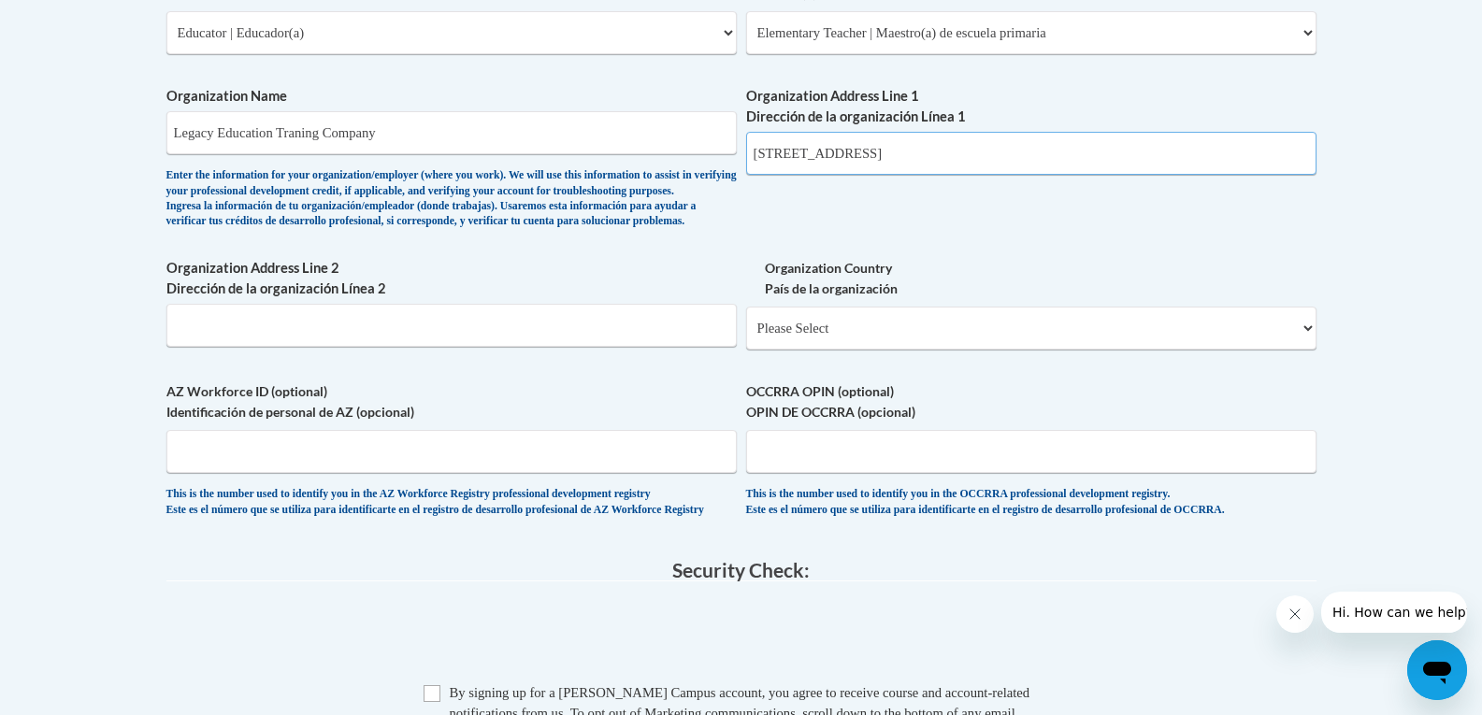
scroll to position [1256, 0]
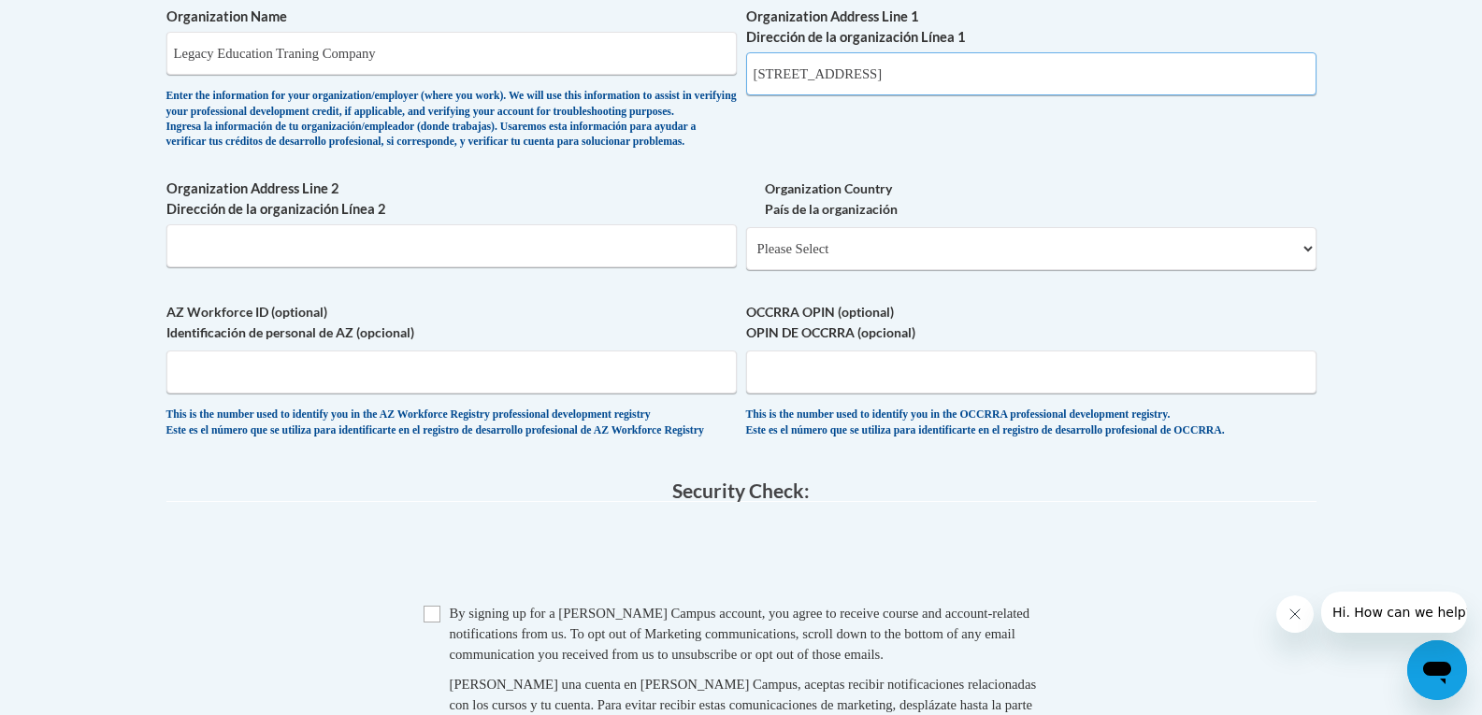
type input "[STREET_ADDRESS]"
click at [533, 267] on input "Organization Address Line 2 Dirección de la organización Línea 2" at bounding box center [451, 245] width 570 height 43
type input "113"
click at [924, 75] on input "[STREET_ADDRESS]" at bounding box center [1031, 73] width 570 height 43
type input "[STREET_ADDRESS]"
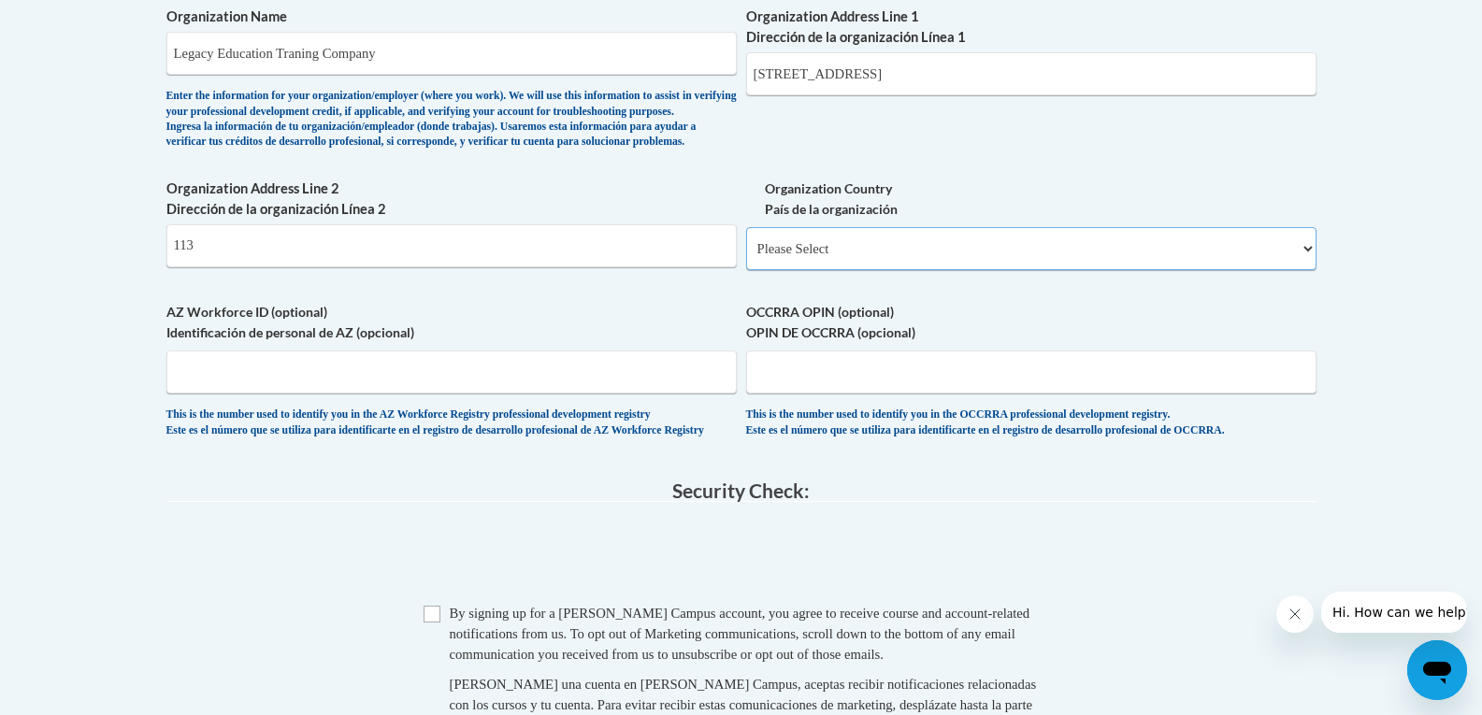
click at [914, 270] on select "Please Select [GEOGRAPHIC_DATA] | [GEOGRAPHIC_DATA] Outside of [GEOGRAPHIC_DATA…" at bounding box center [1031, 248] width 570 height 43
select select "ad49bcad-a171-4b2e-b99c-48b446064914"
click at [746, 257] on select "Please Select [GEOGRAPHIC_DATA] | [GEOGRAPHIC_DATA] Outside of [GEOGRAPHIC_DATA…" at bounding box center [1031, 248] width 570 height 43
select select
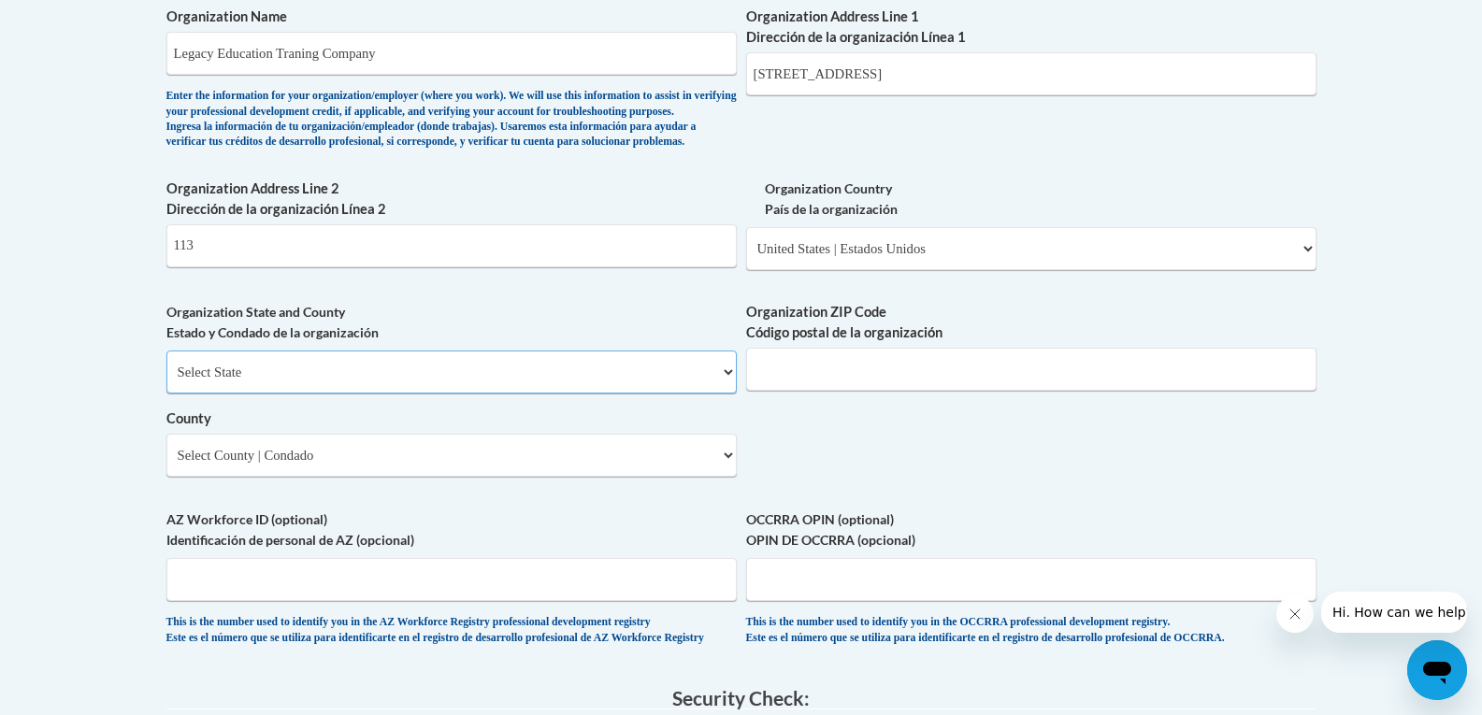
click at [350, 394] on select "Select State [US_STATE] [US_STATE] [US_STATE] [US_STATE] [US_STATE] [US_STATE] …" at bounding box center [451, 372] width 570 height 43
select select "[US_STATE]"
click at [166, 381] on select "Select State [US_STATE] [US_STATE] [US_STATE] [US_STATE] [US_STATE] [US_STATE] …" at bounding box center [451, 372] width 570 height 43
click at [870, 391] on input "Organization ZIP Code Código postal de la organización" at bounding box center [1031, 369] width 570 height 43
type input "30071"
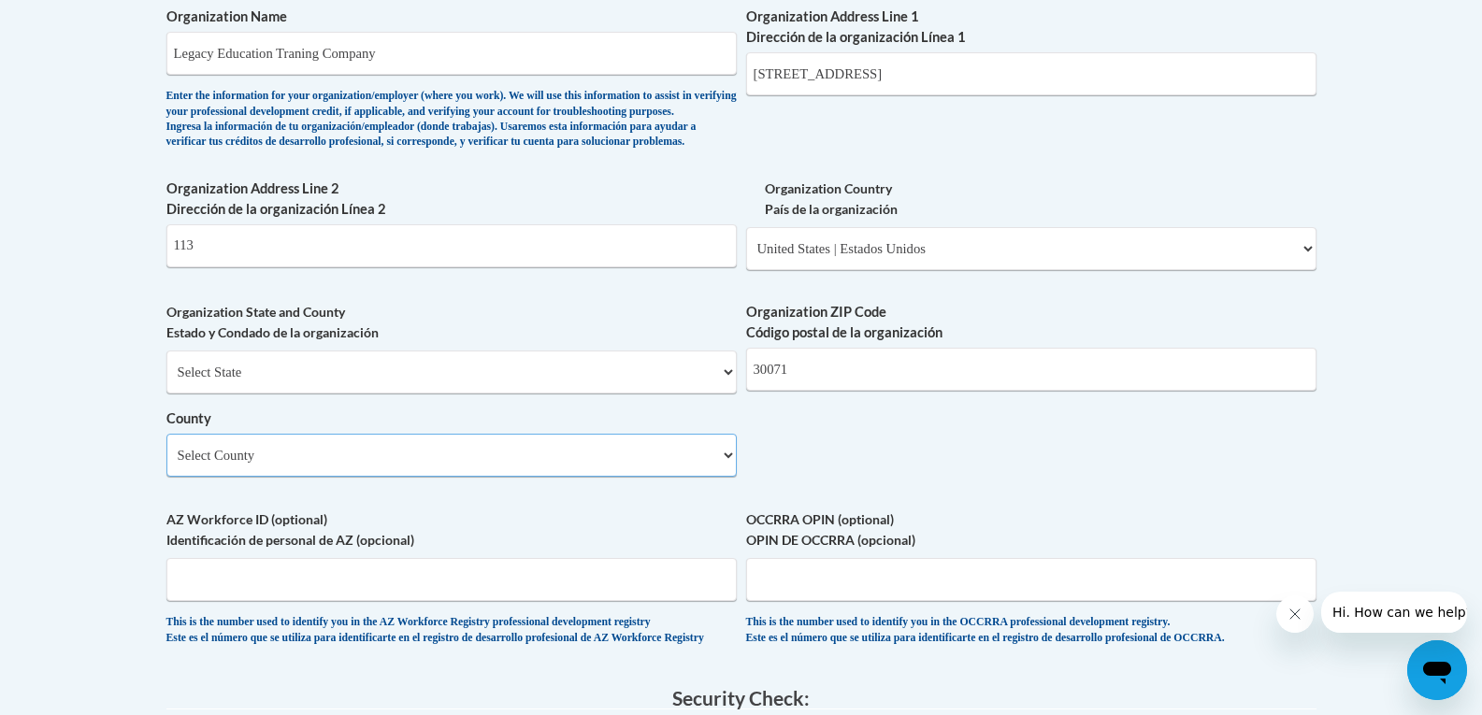
click at [709, 477] on select "Select County Appling [PERSON_NAME] [PERSON_NAME] [PERSON_NAME] [PERSON_NAME] B…" at bounding box center [451, 455] width 570 height 43
select select "Gwinnett"
click at [166, 465] on select "Select County Appling [PERSON_NAME] [PERSON_NAME] [PERSON_NAME] [PERSON_NAME] B…" at bounding box center [451, 455] width 570 height 43
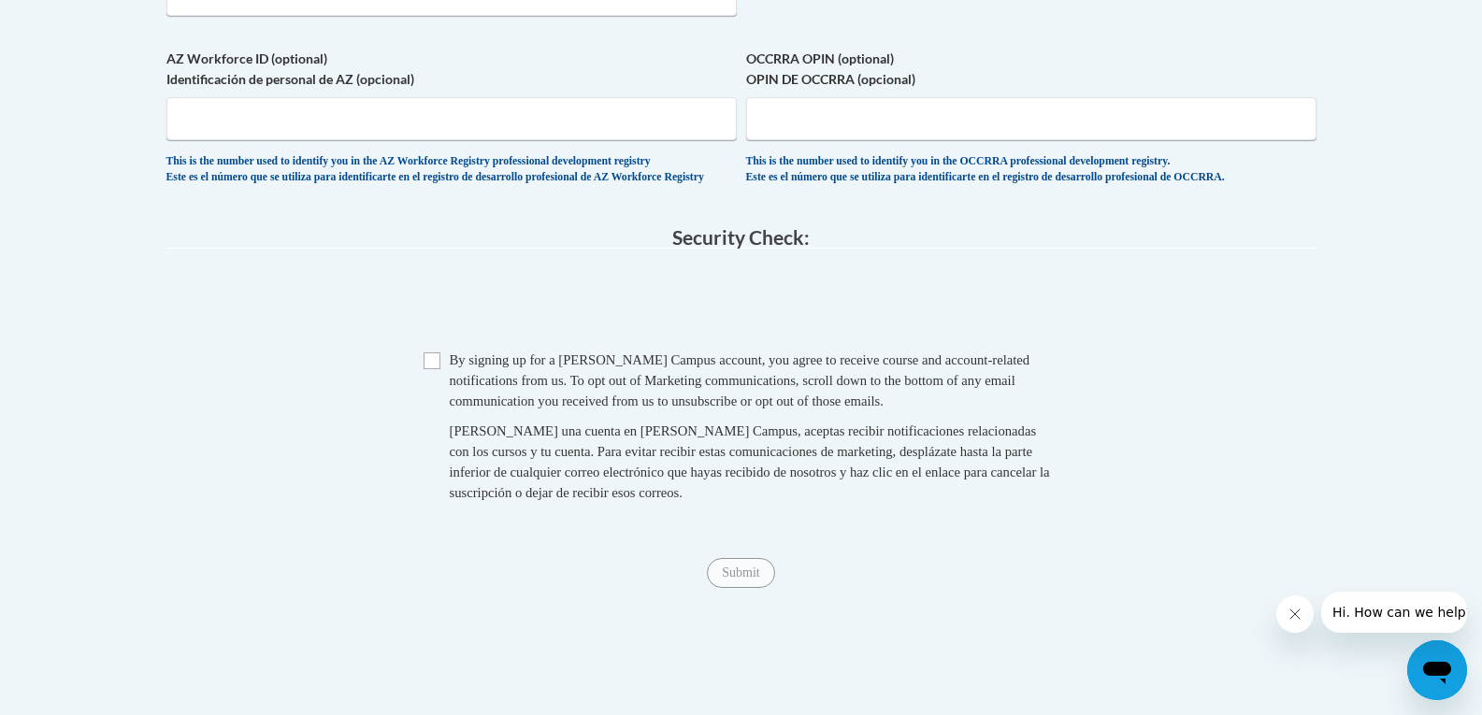
scroll to position [1723, 0]
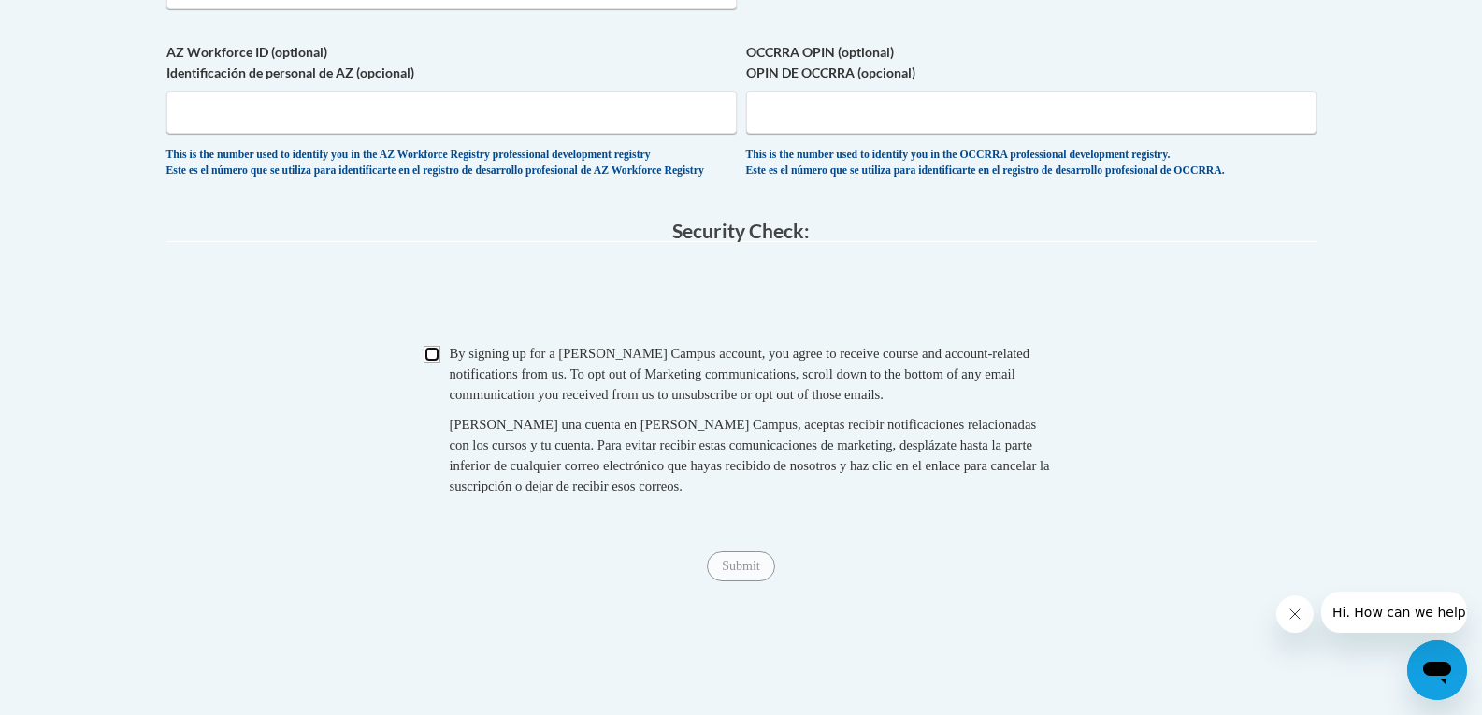
click at [428, 363] on input "Checkbox" at bounding box center [432, 354] width 17 height 17
checkbox input "true"
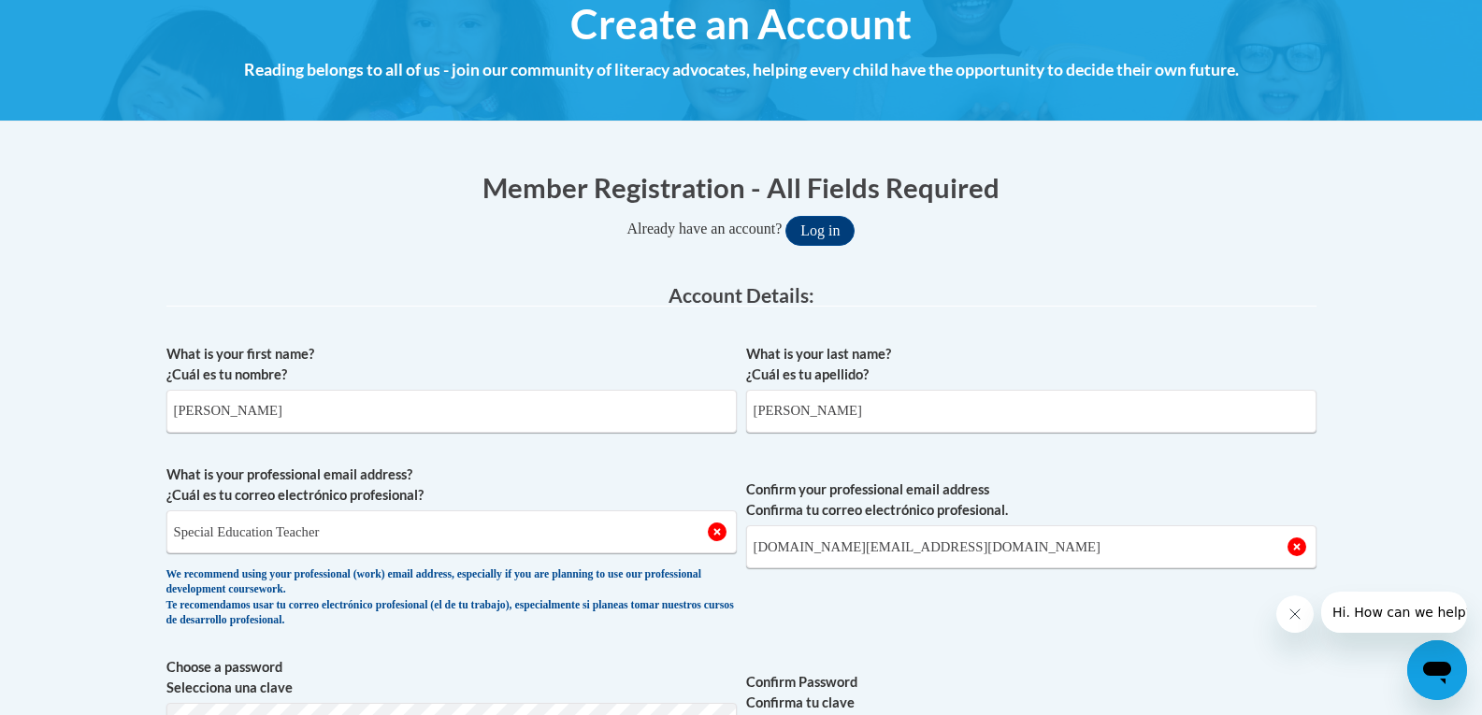
scroll to position [227, 0]
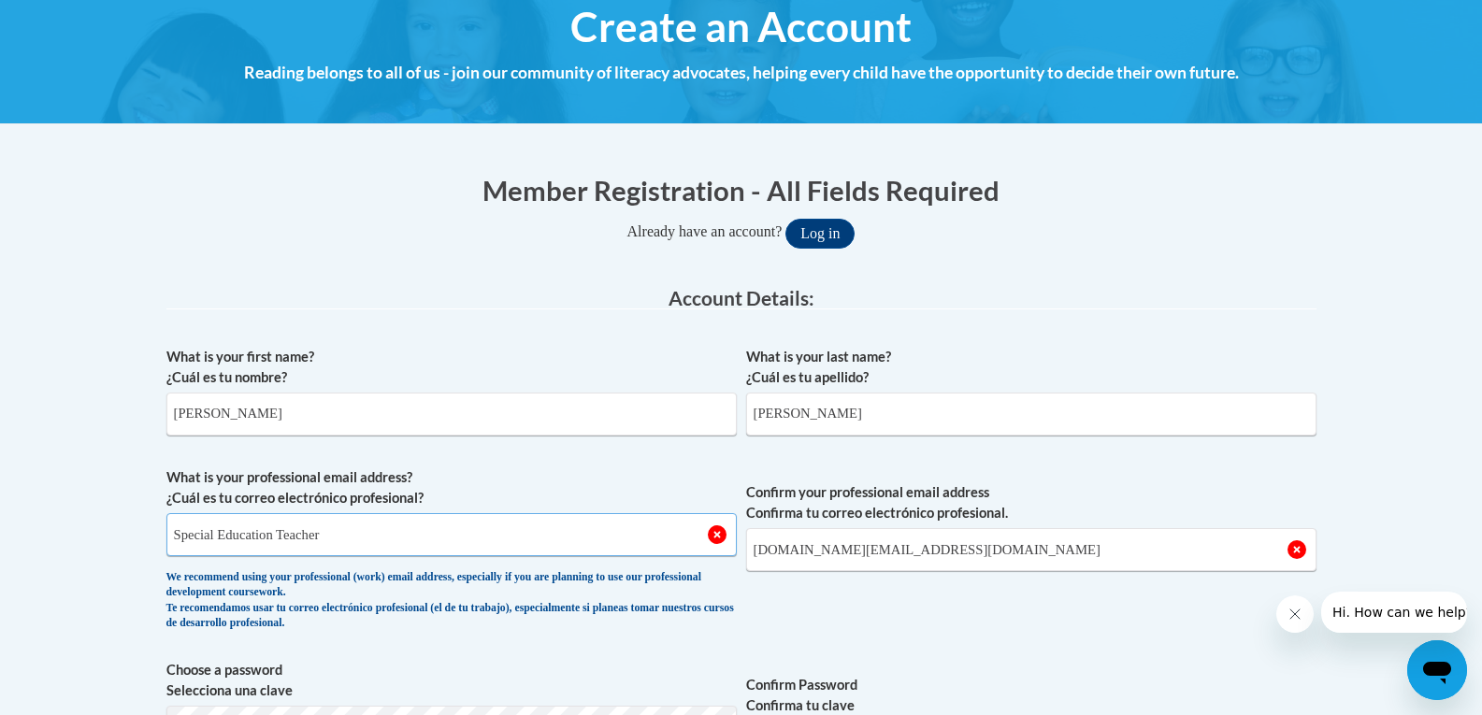
click at [453, 541] on input "Special Education Teacher" at bounding box center [451, 534] width 570 height 43
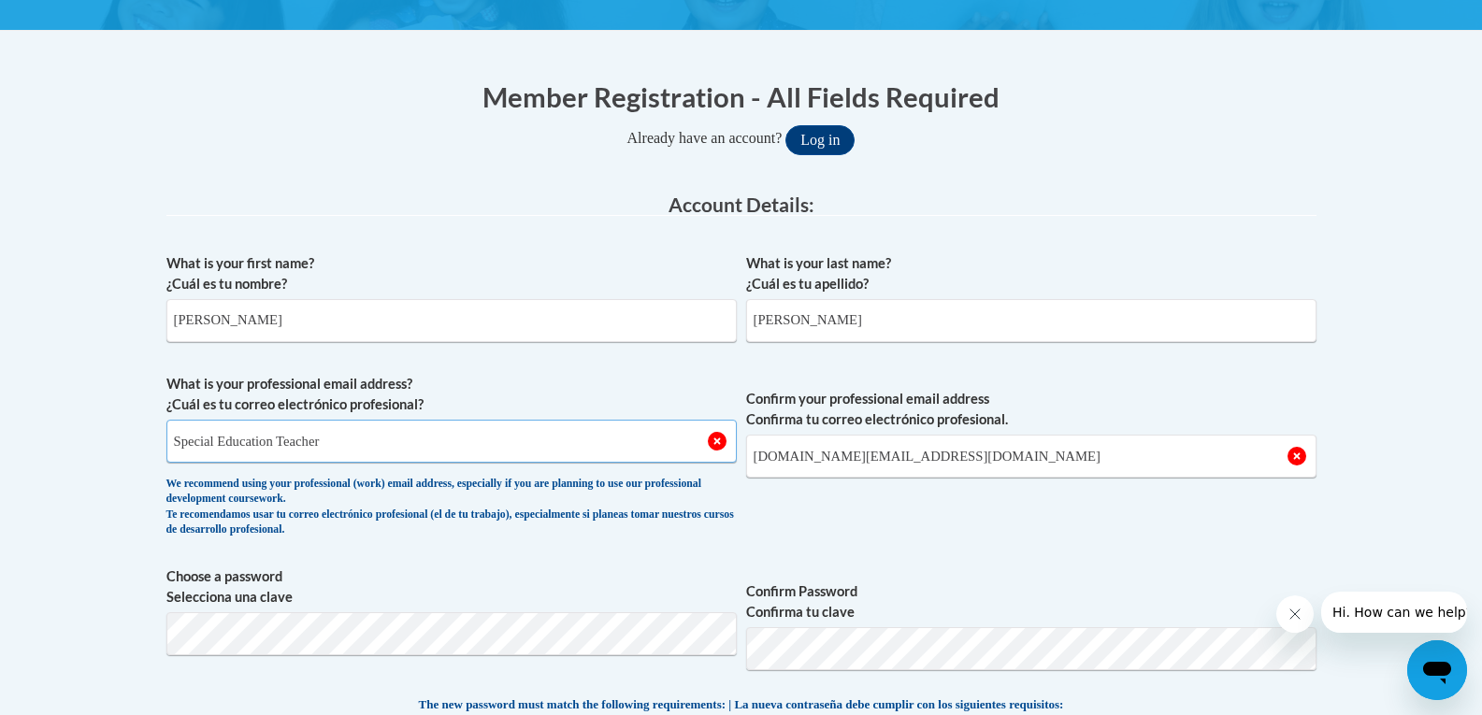
scroll to position [414, 0]
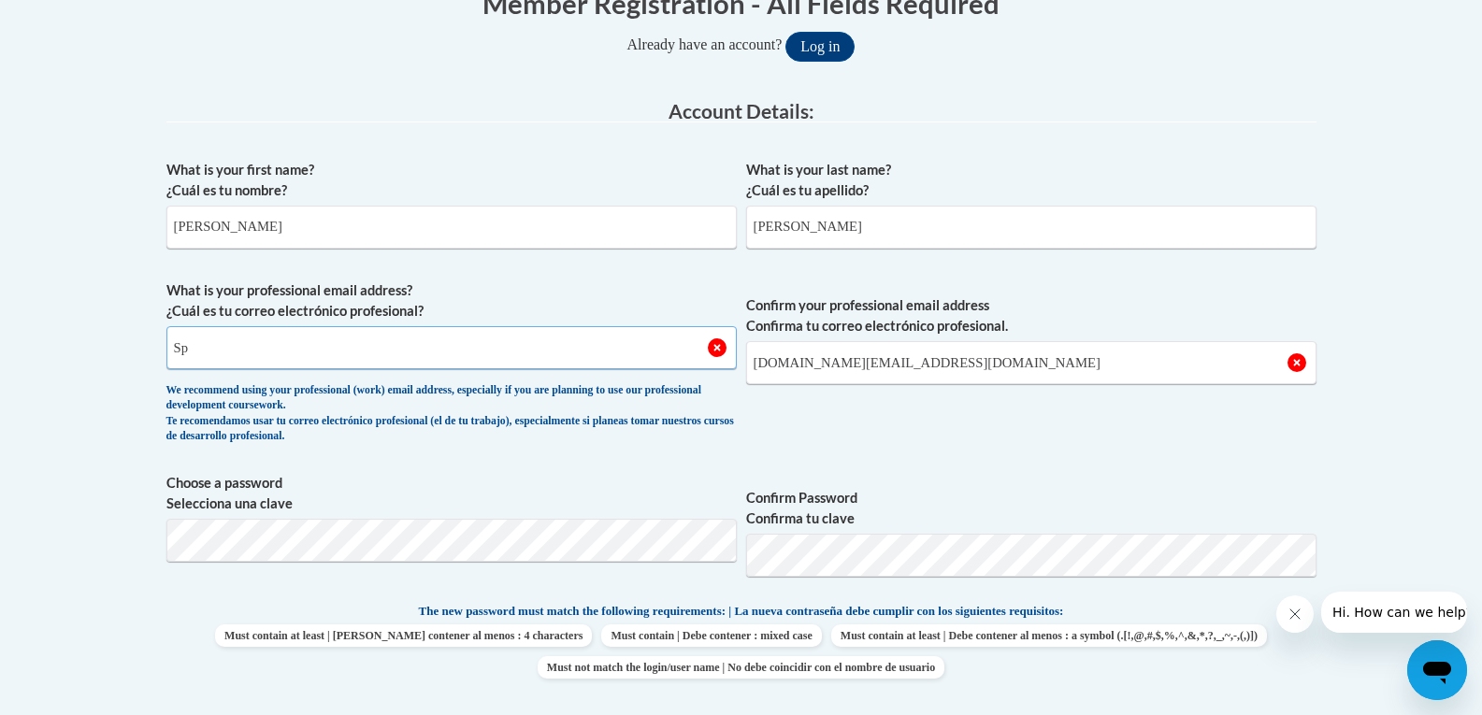
type input "S"
type input "[DOMAIN_NAME][EMAIL_ADDRESS][DOMAIN_NAME]"
click at [977, 433] on span "Confirm your professional email address Confirma tu correo electrónico profesio…" at bounding box center [1031, 366] width 570 height 173
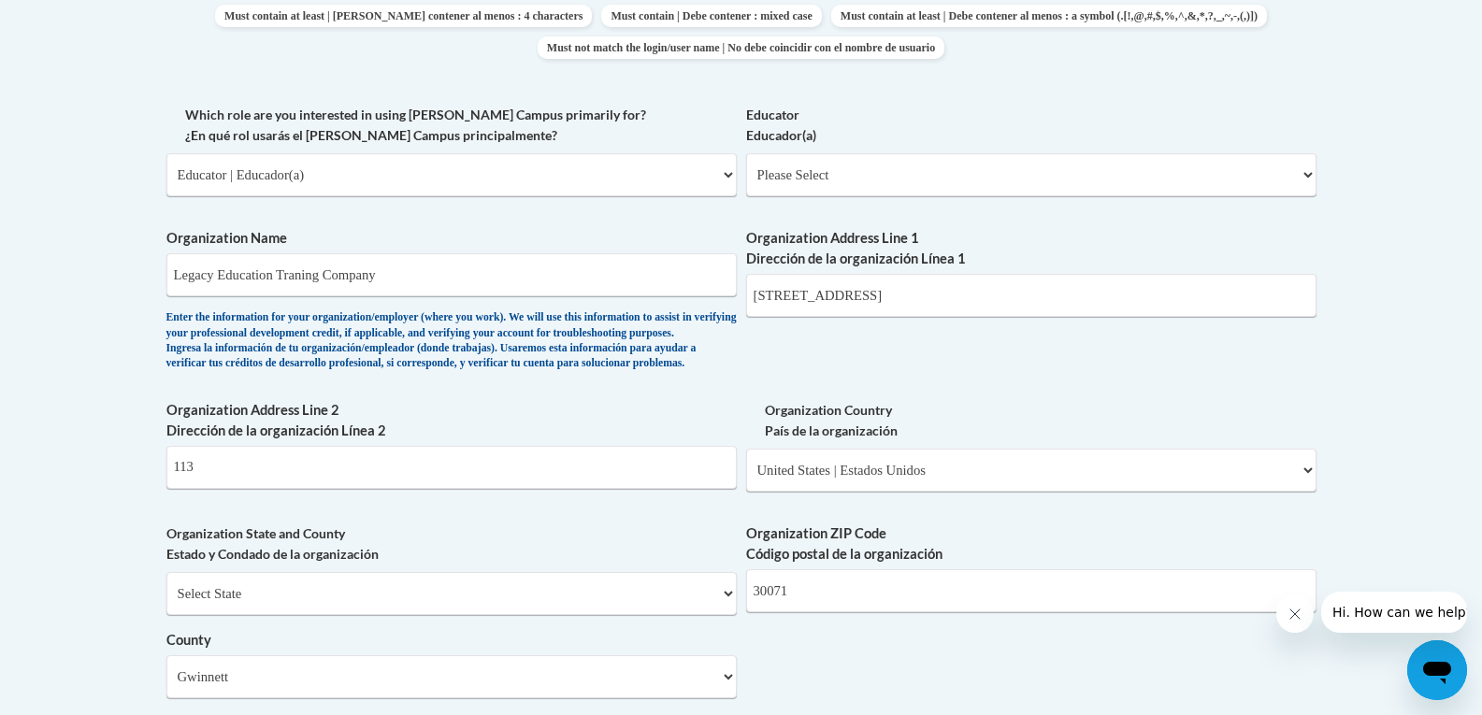
scroll to position [975, 0]
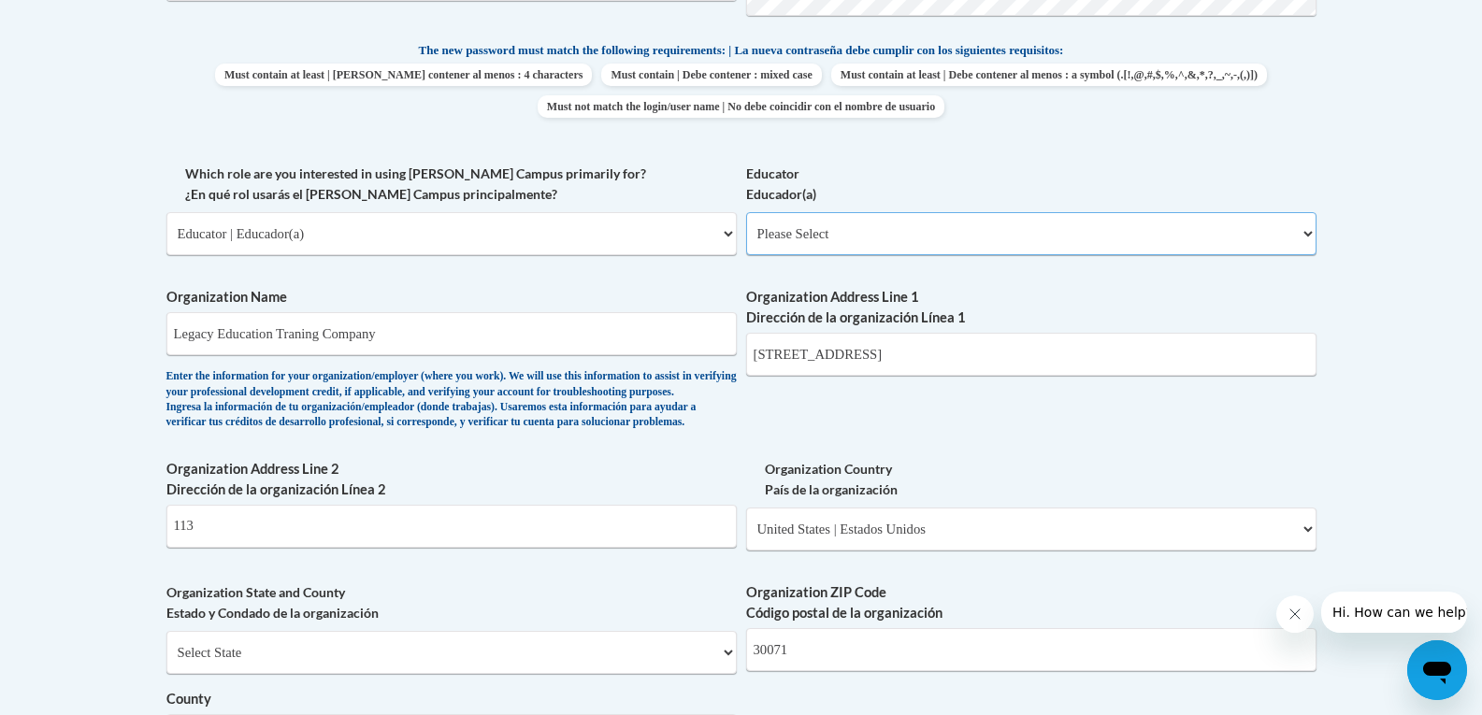
click at [1087, 228] on select "Please Select Early Learning/Daycare Teacher/Family Home Care Provider | Maestr…" at bounding box center [1031, 233] width 570 height 43
select select "67563ca1-16dc-4830-a7b3-94a34bed3689"
click at [746, 212] on select "Please Select Early Learning/Daycare Teacher/Family Home Care Provider | Maestr…" at bounding box center [1031, 233] width 570 height 43
select select "null"
click at [1184, 421] on div "What is your first name? ¿Cuál es tu nombre? Beverly What is your last name? ¿C…" at bounding box center [741, 268] width 1150 height 1356
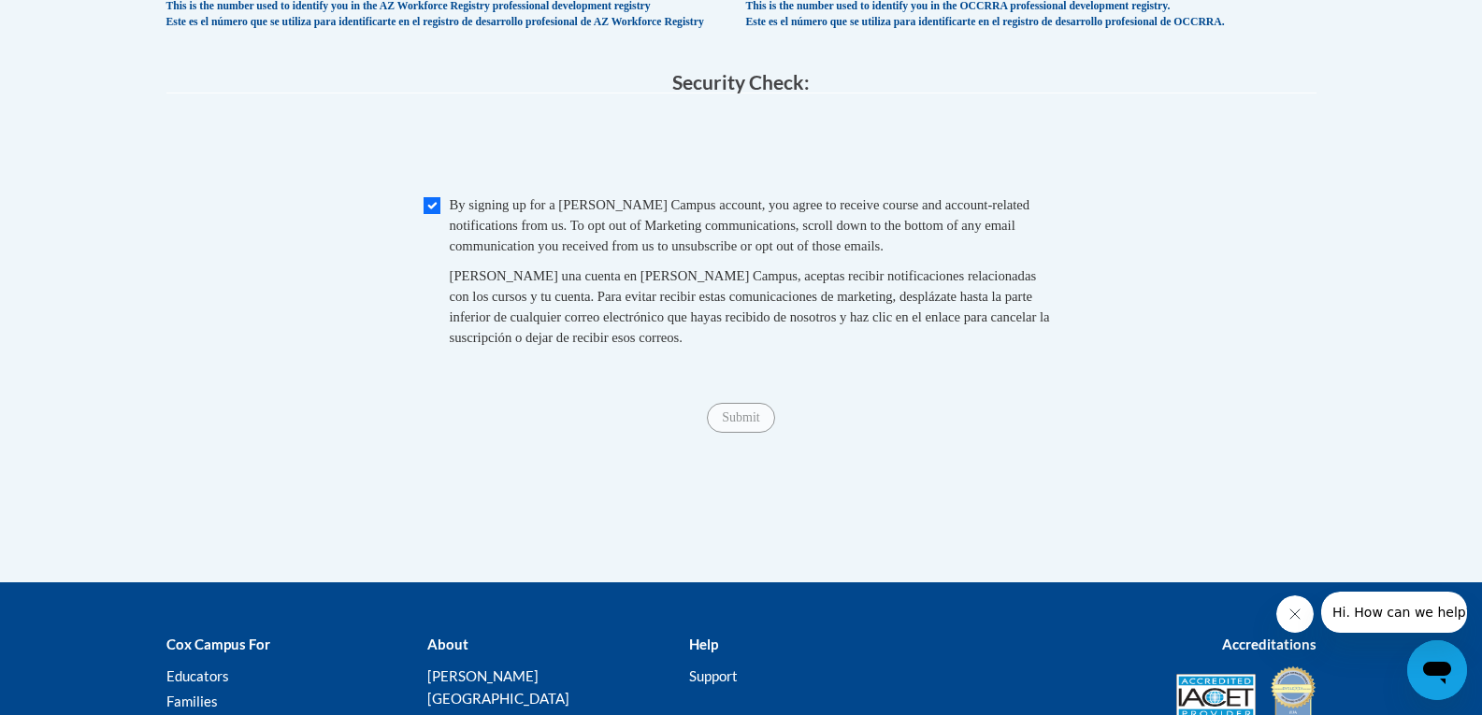
scroll to position [1910, 0]
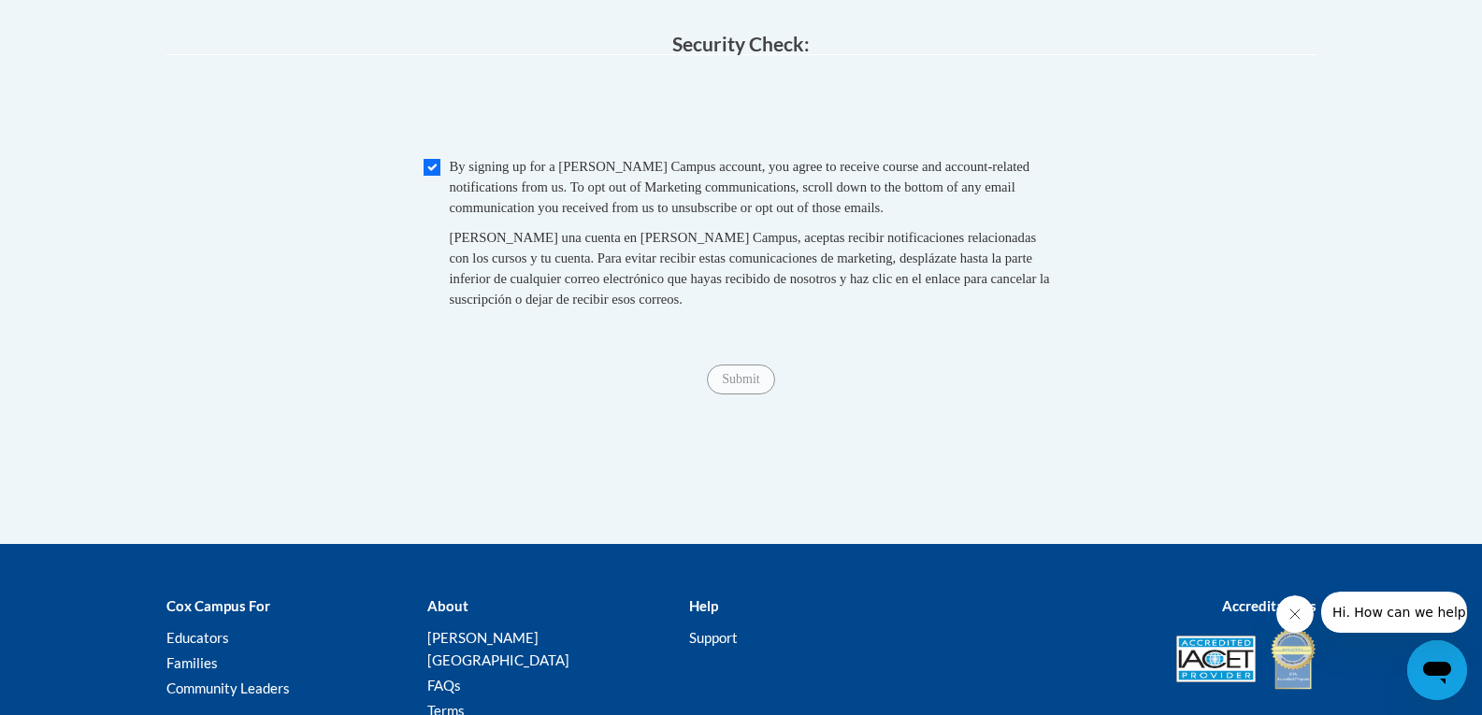
click at [752, 385] on span "Submit" at bounding box center [740, 377] width 67 height 15
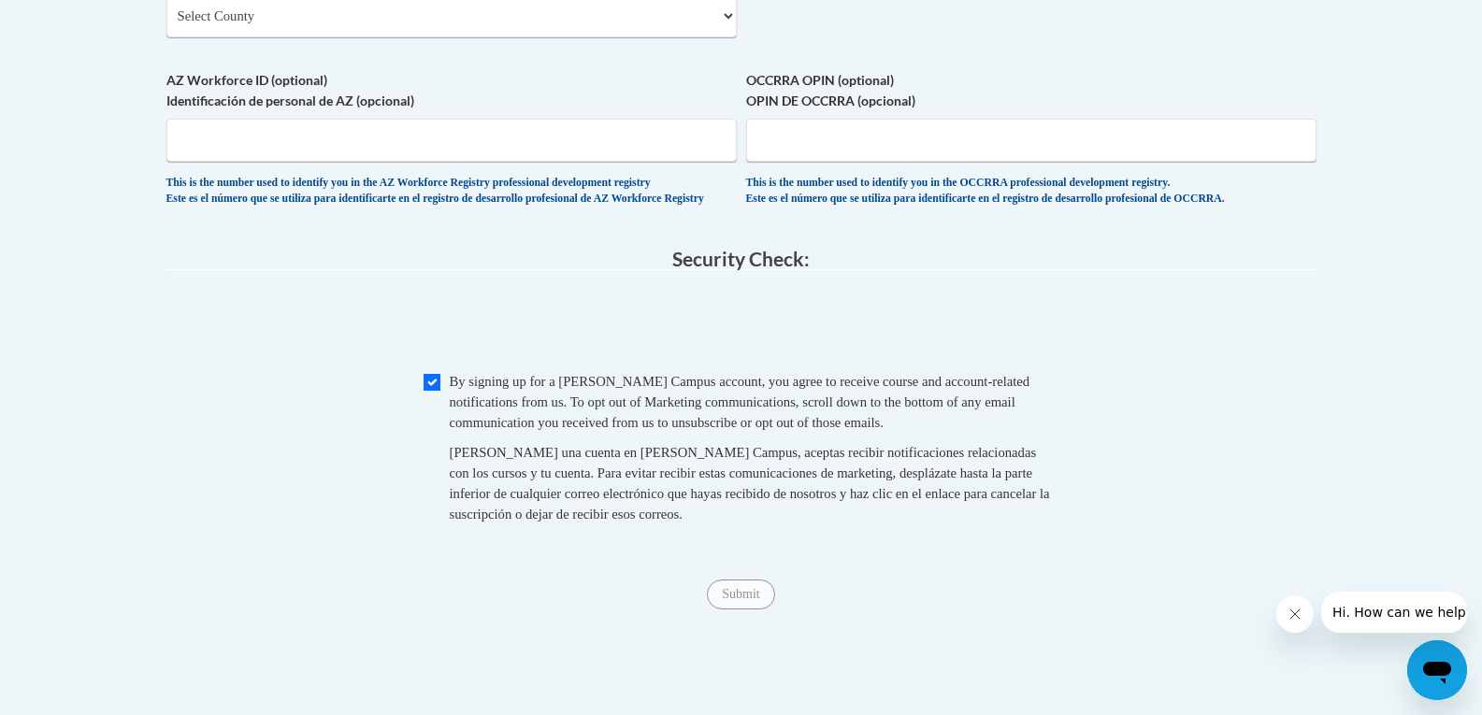
scroll to position [1536, 0]
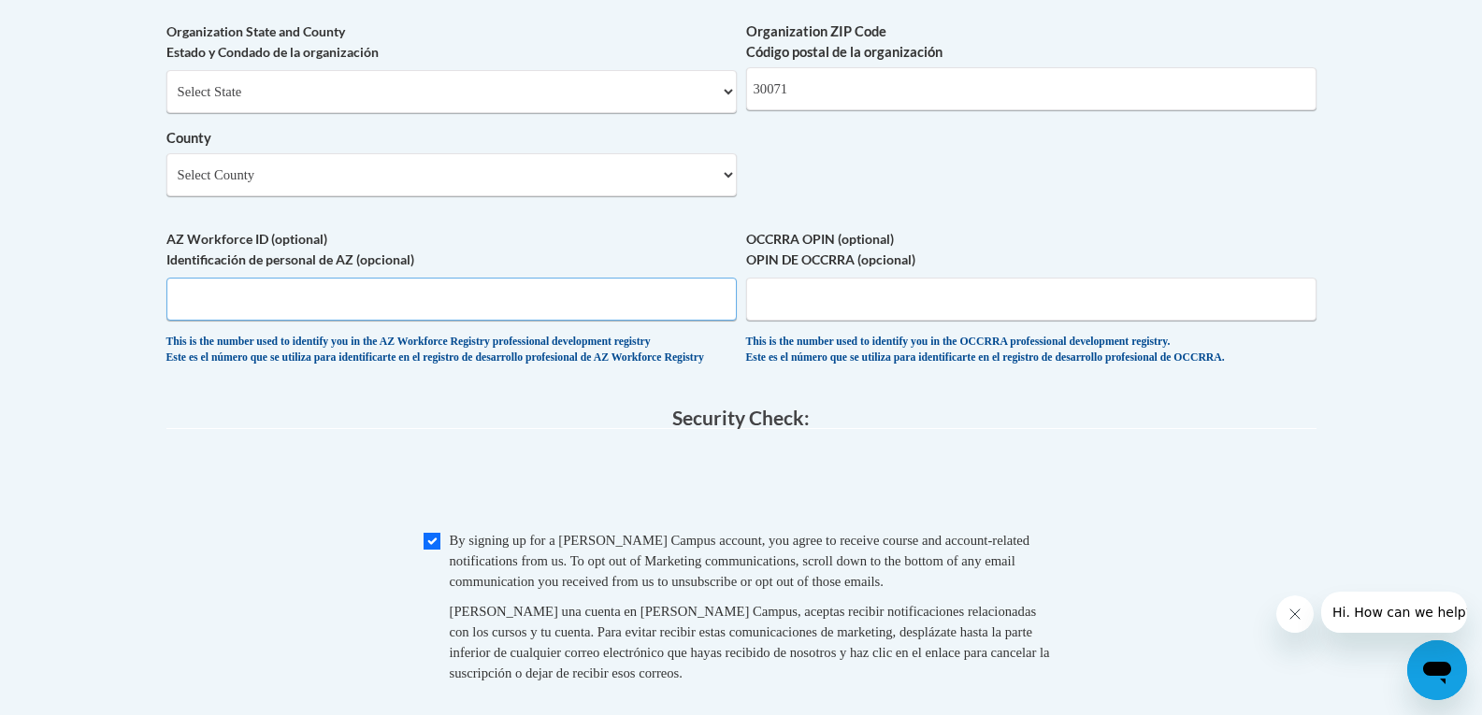
click at [297, 321] on input "AZ Workforce ID (optional) Identificación de personal de AZ (opcional)" at bounding box center [451, 299] width 570 height 43
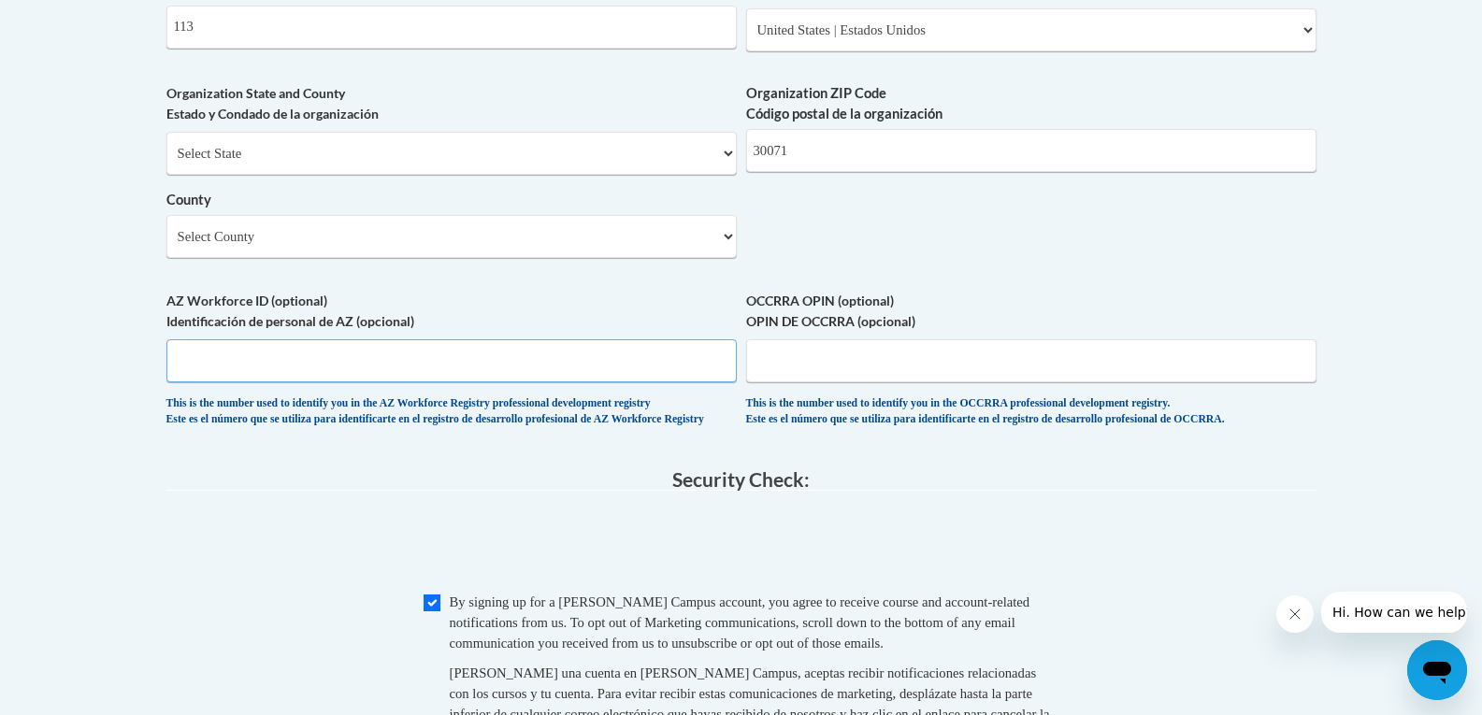
scroll to position [1443, 0]
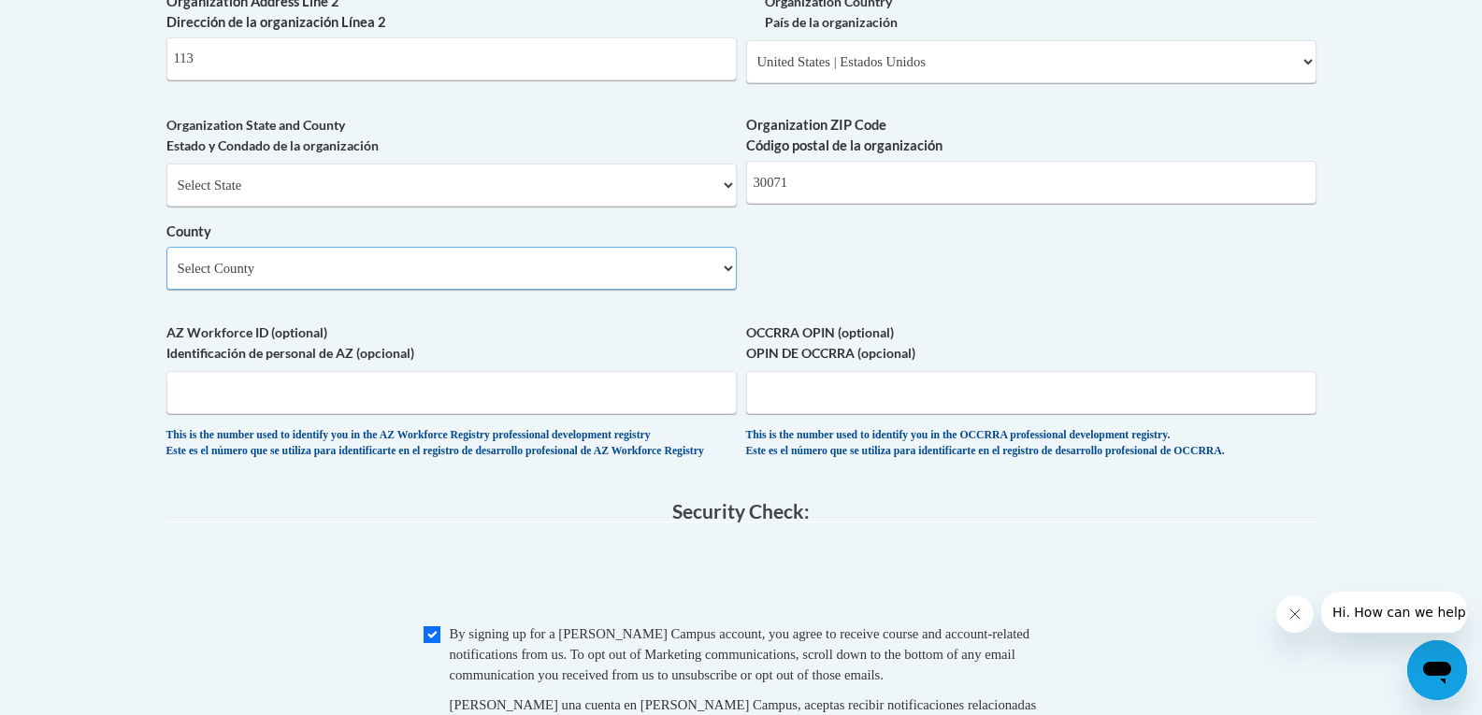
click at [643, 290] on select "Select County Appling Atkinson Bacon Baker Baldwin Banks Barrow Bartow Ben Hill…" at bounding box center [451, 268] width 570 height 43
click at [433, 285] on select "Select County Appling Atkinson Bacon Baker Baldwin Banks Barrow Bartow Ben Hill…" at bounding box center [451, 268] width 570 height 43
select select "Gwinnett"
click at [166, 278] on select "Select County Appling Atkinson Bacon Baker Baldwin Banks Barrow Bartow Ben Hill…" at bounding box center [451, 268] width 570 height 43
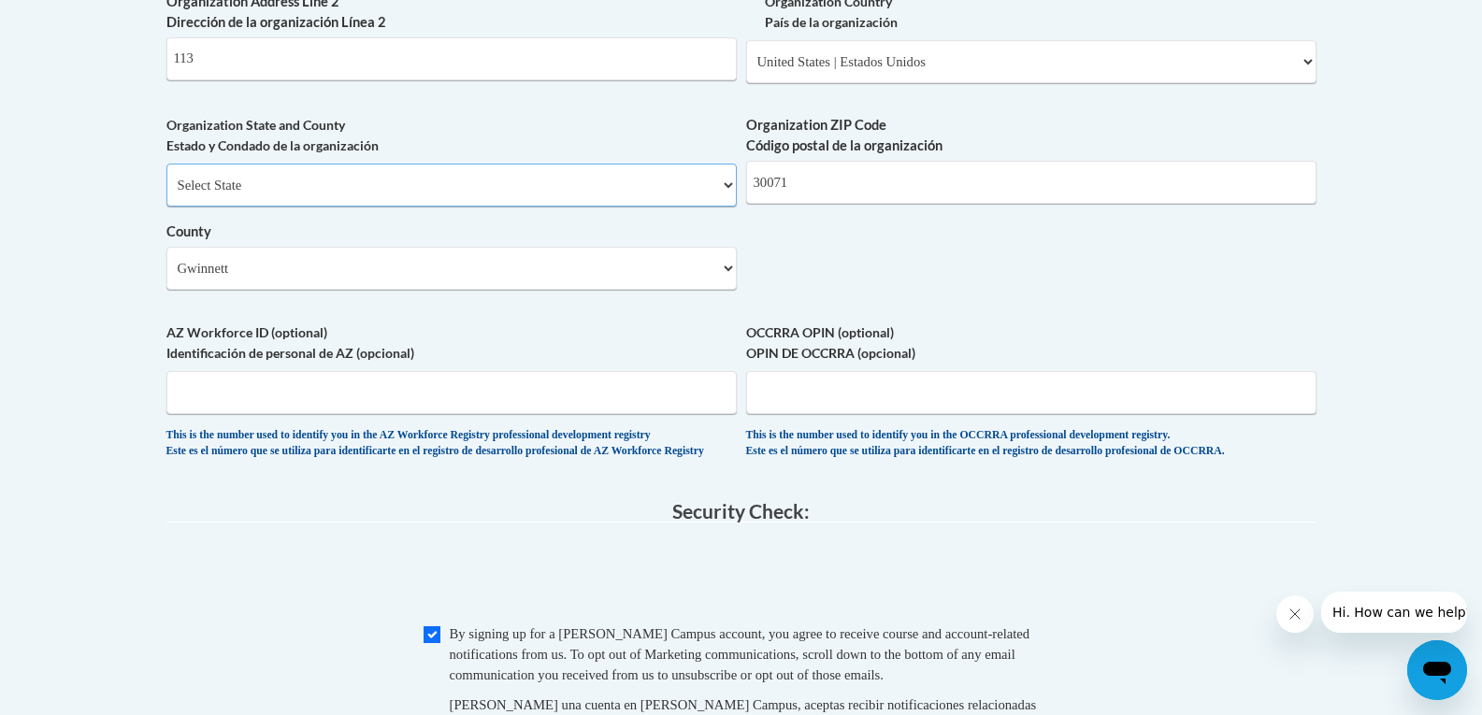
click at [443, 206] on select "Select State Alabama Alaska Arizona Arkansas California Colorado Connecticut De…" at bounding box center [451, 185] width 570 height 43
select select "[US_STATE]"
click at [166, 194] on select "Select State Alabama Alaska Arizona Arkansas California Colorado Connecticut De…" at bounding box center [451, 185] width 570 height 43
click at [685, 290] on select "Select County Appling Atkinson Bacon Baker Baldwin Banks Barrow Bartow Ben Hill…" at bounding box center [451, 268] width 570 height 43
click at [166, 278] on select "Select County Appling Atkinson Bacon Baker Baldwin Banks Barrow Bartow Ben Hill…" at bounding box center [451, 268] width 570 height 43
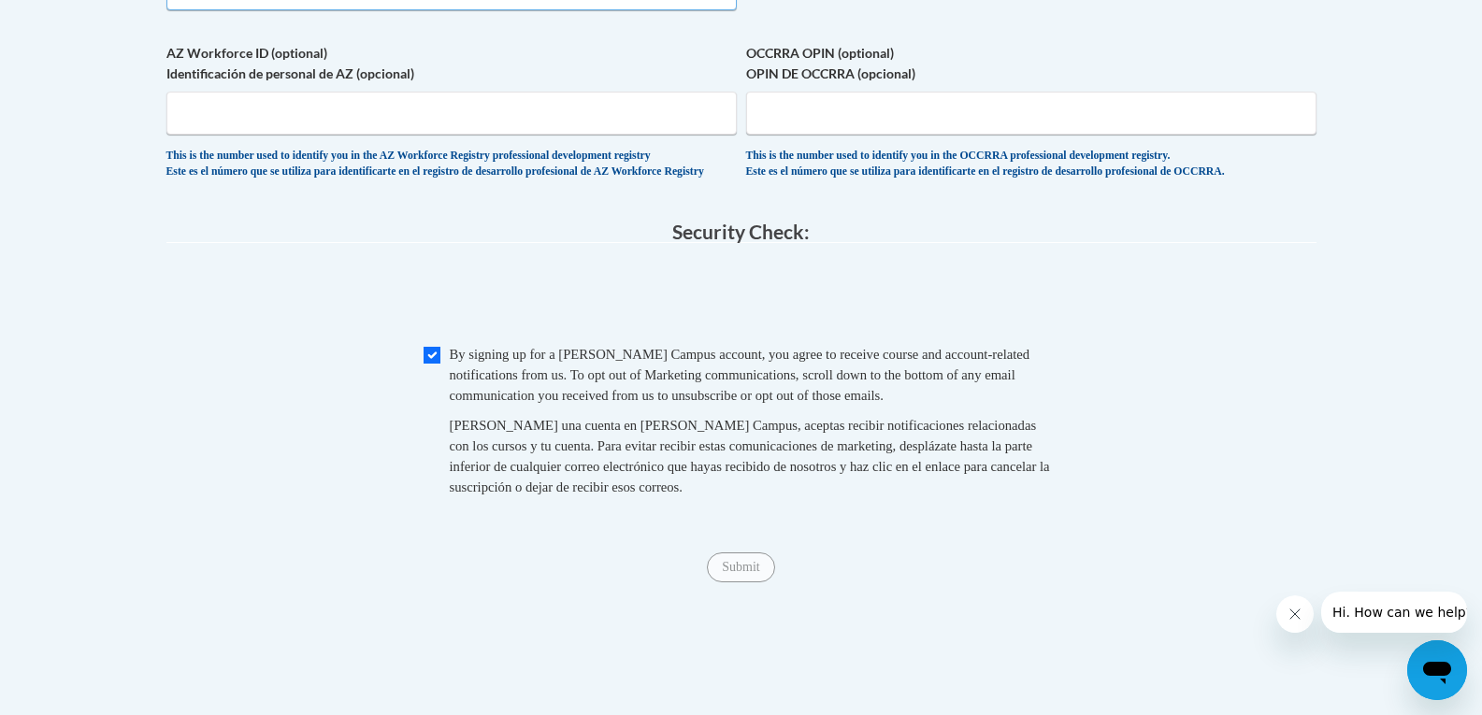
scroll to position [1723, 0]
click at [427, 363] on input "Checkbox" at bounding box center [432, 354] width 17 height 17
click at [433, 363] on input "Checkbox" at bounding box center [432, 354] width 17 height 17
checkbox input "true"
click at [1212, 416] on div "Checkbox By signing up for a Cox Campus account, you agree to receive course an…" at bounding box center [741, 429] width 1150 height 172
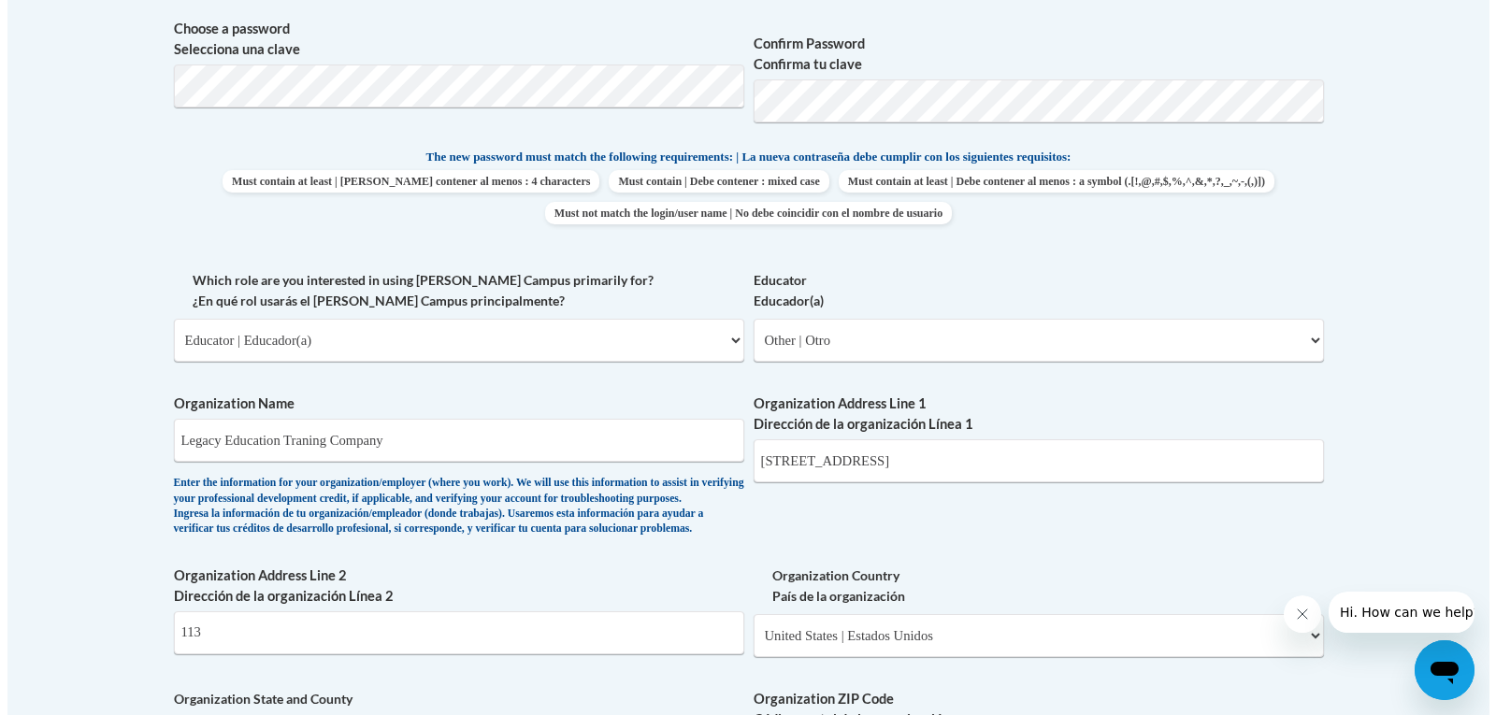
scroll to position [788, 0]
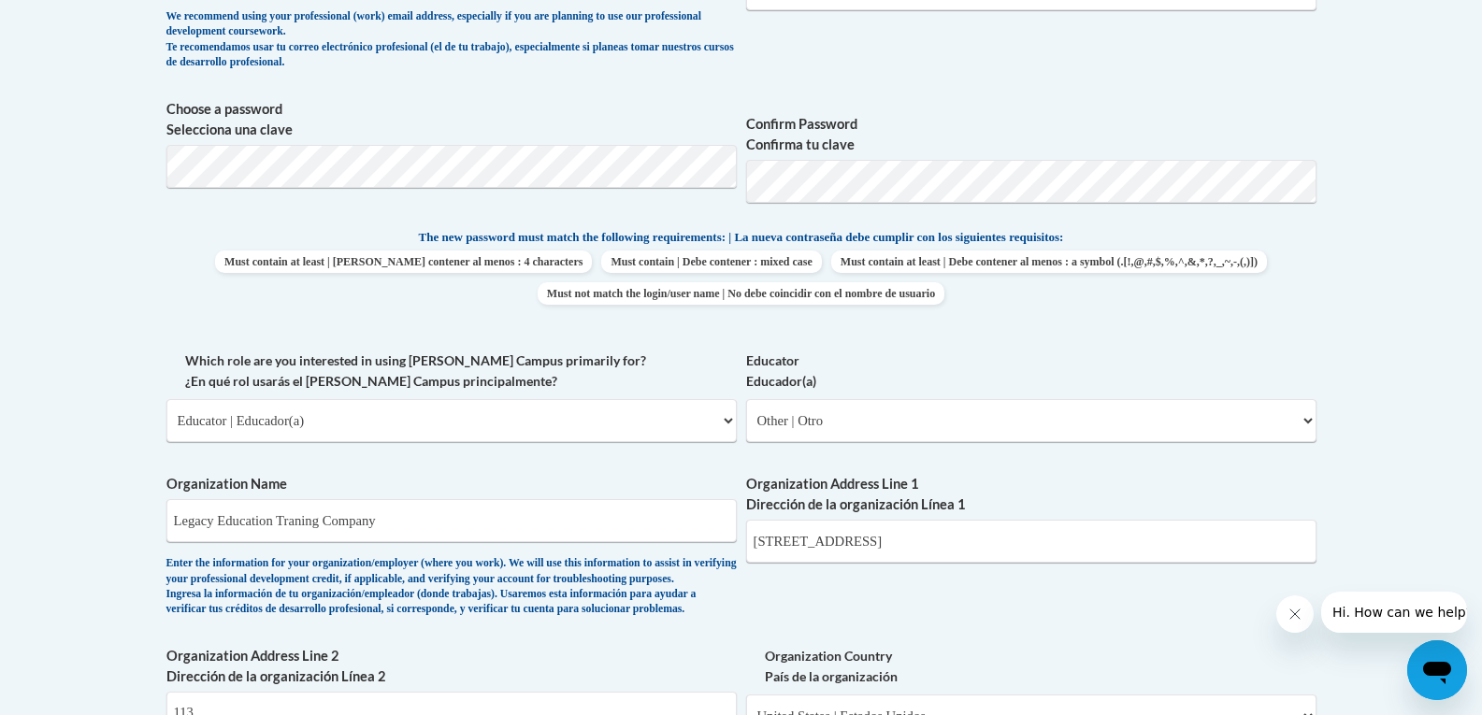
click at [282, 194] on span "Choose a password Selecciona una clave" at bounding box center [451, 158] width 570 height 119
click at [1377, 301] on body "This site uses cookies to help improve your learning experience. By continuing …" at bounding box center [741, 604] width 1482 height 2785
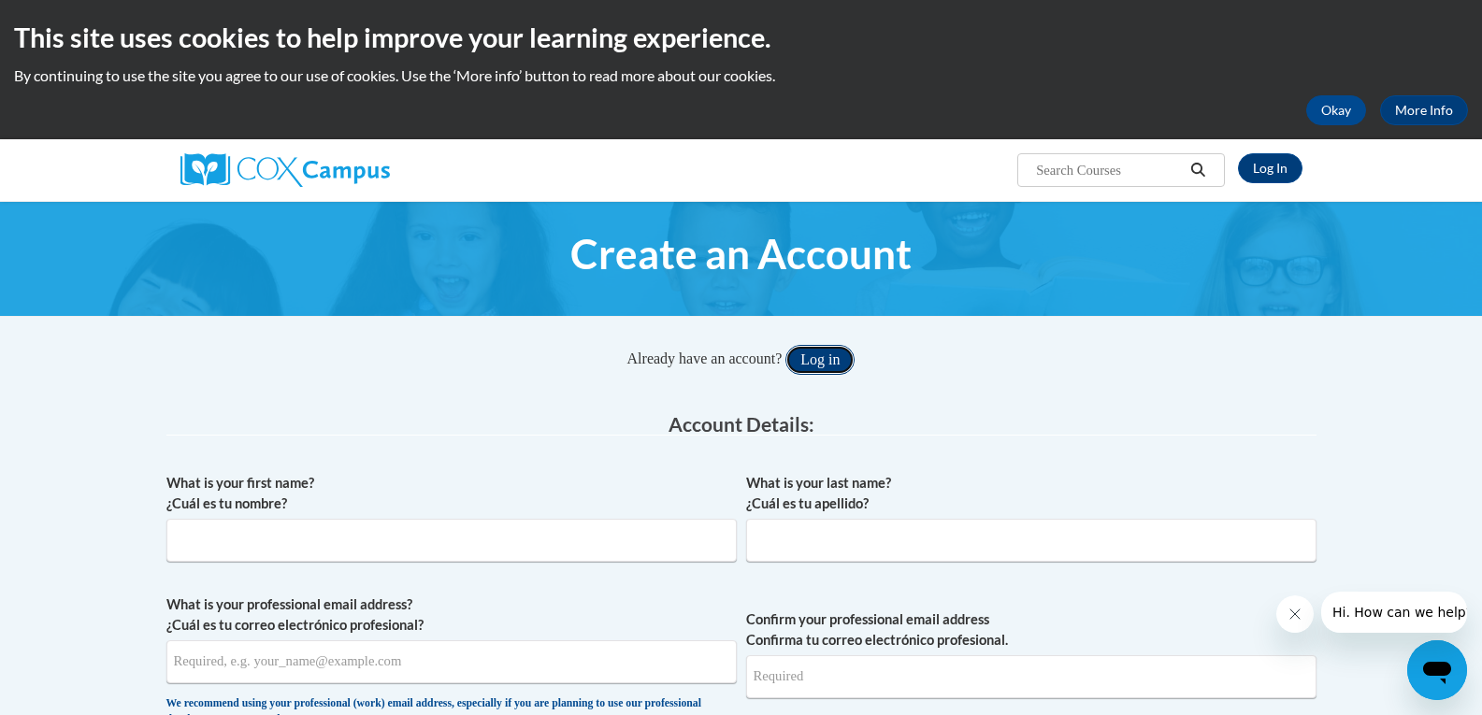
click at [833, 354] on button "Log in" at bounding box center [819, 360] width 69 height 30
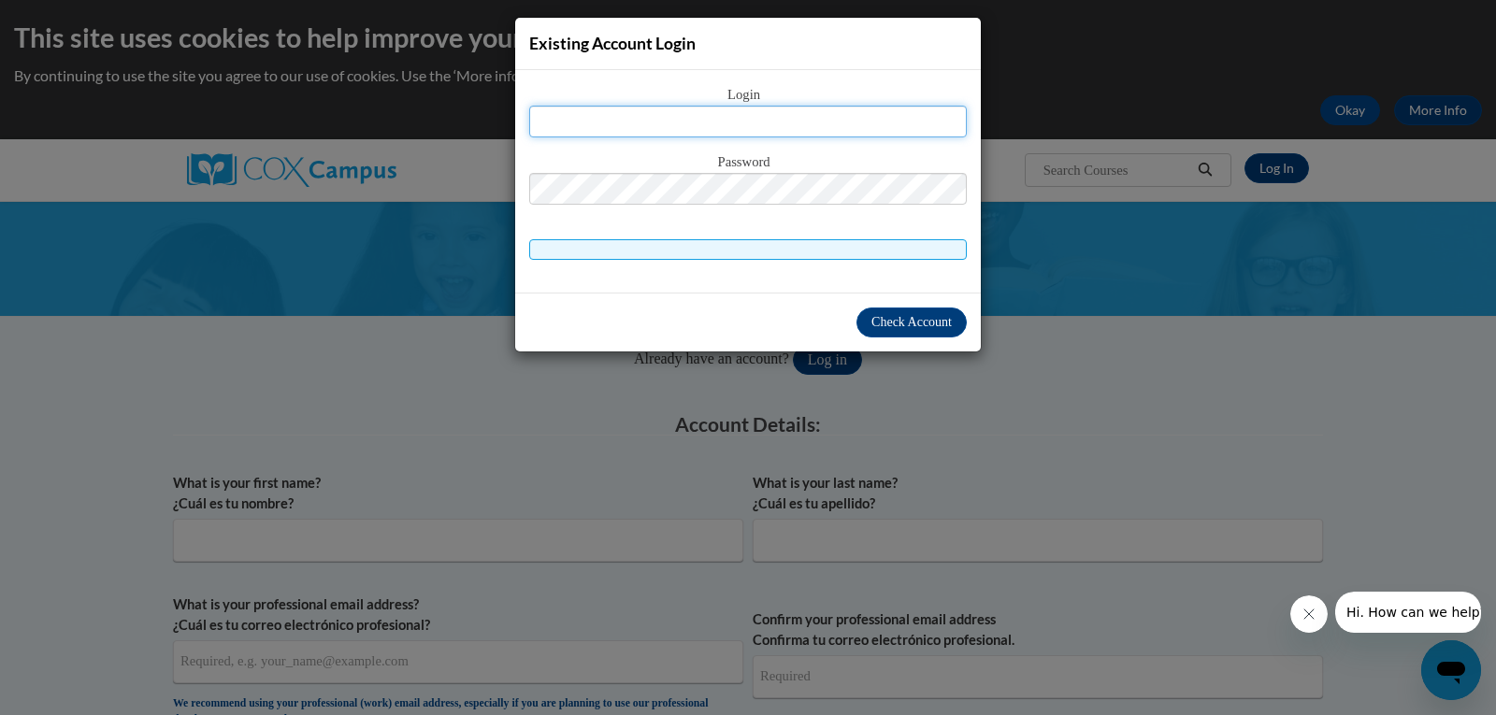
click at [776, 119] on input "text" at bounding box center [748, 122] width 438 height 32
type input "[DOMAIN_NAME][EMAIL_ADDRESS][DOMAIN_NAME]"
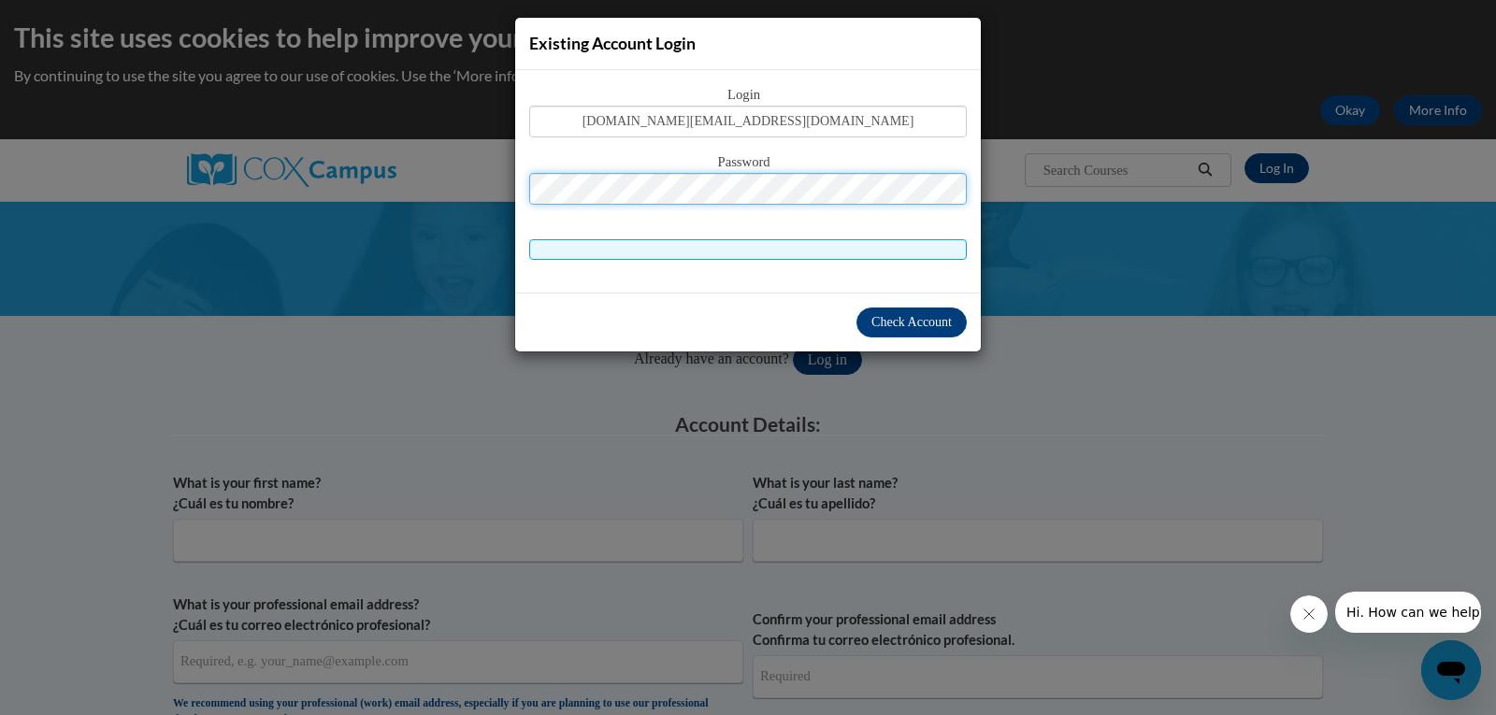
click at [793, 345] on button "Log in" at bounding box center [827, 360] width 69 height 30
click at [718, 244] on span at bounding box center [748, 249] width 438 height 21
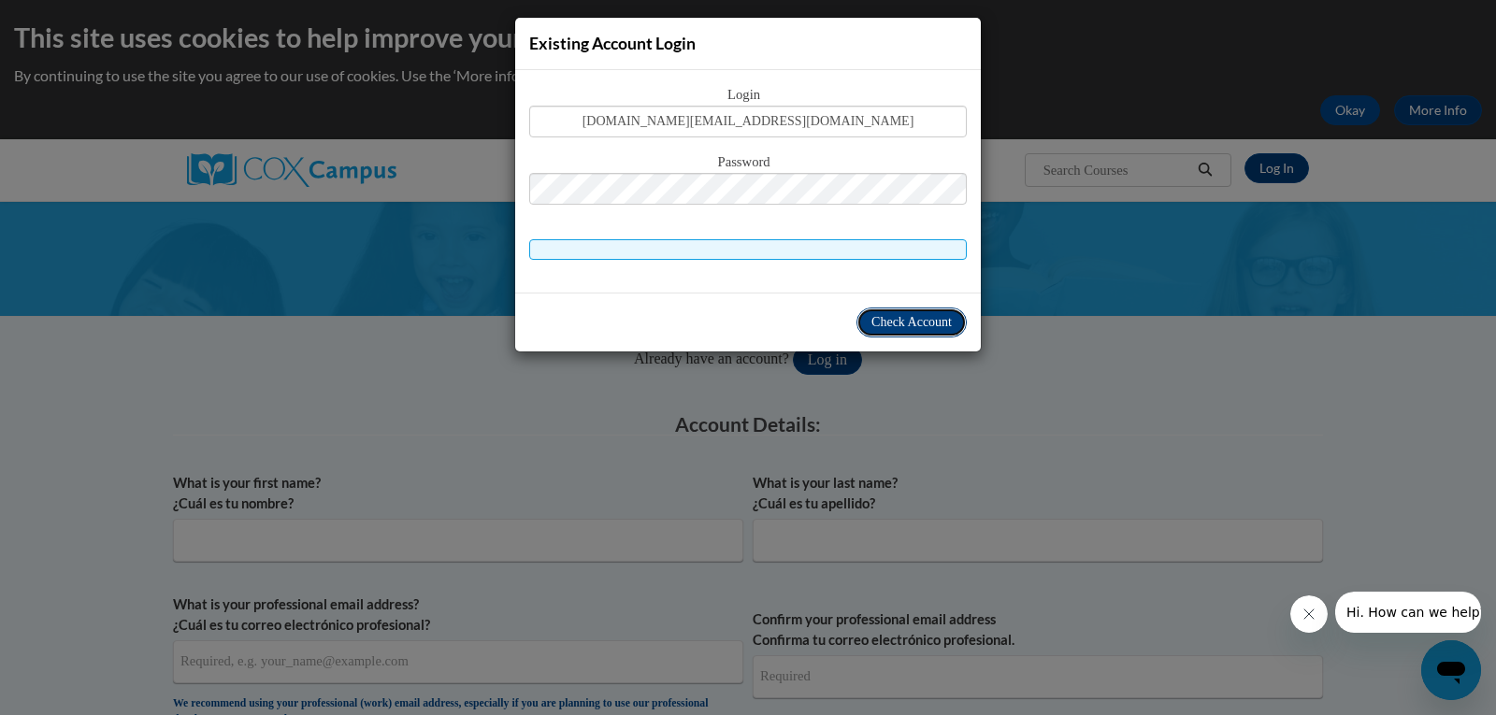
click at [912, 328] on span "Check Account" at bounding box center [911, 322] width 80 height 14
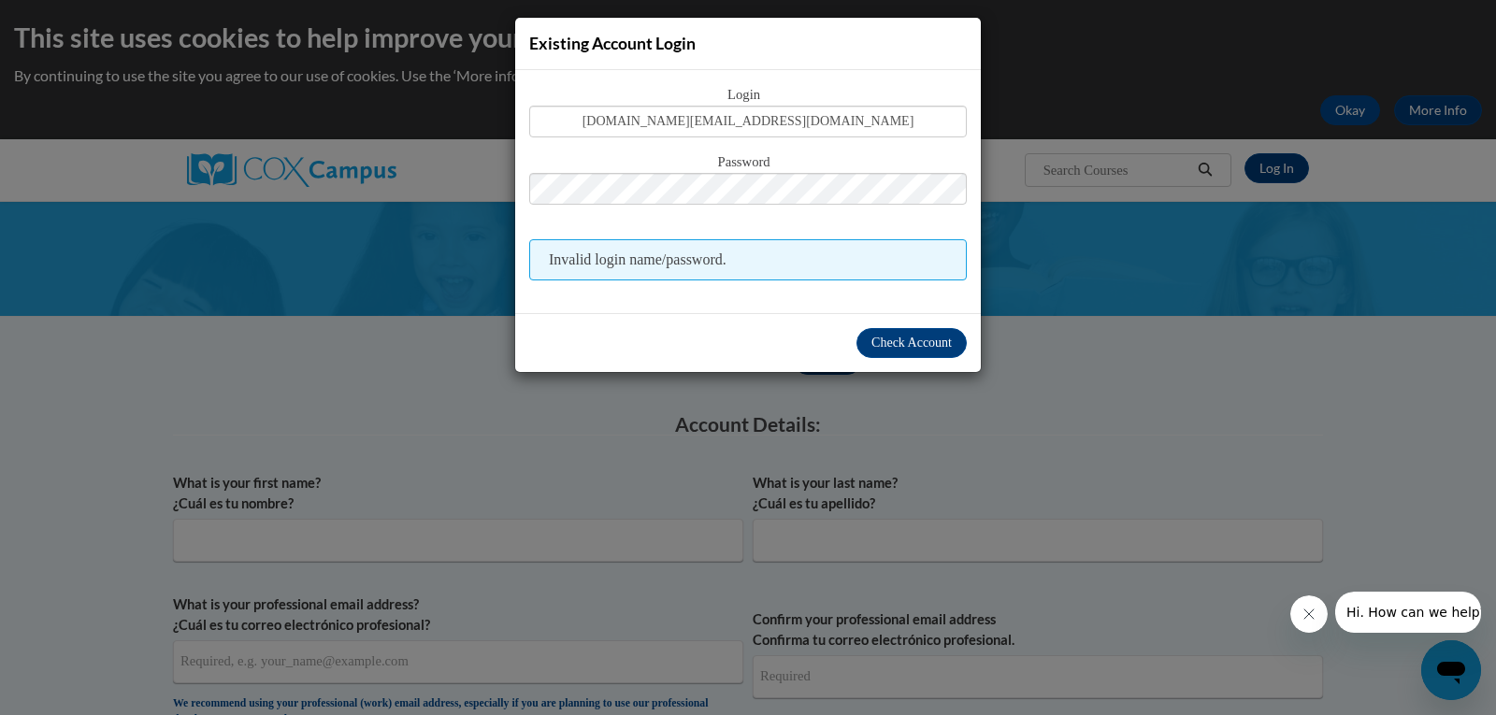
click at [779, 262] on span "Invalid login name/password." at bounding box center [748, 259] width 438 height 41
click at [761, 211] on div "Password" at bounding box center [748, 188] width 438 height 74
click at [1120, 360] on div "Existing Account Login Login [DOMAIN_NAME][EMAIL_ADDRESS][DOMAIN_NAME] Password…" at bounding box center [748, 357] width 1496 height 715
